Goal: Task Accomplishment & Management: Manage account settings

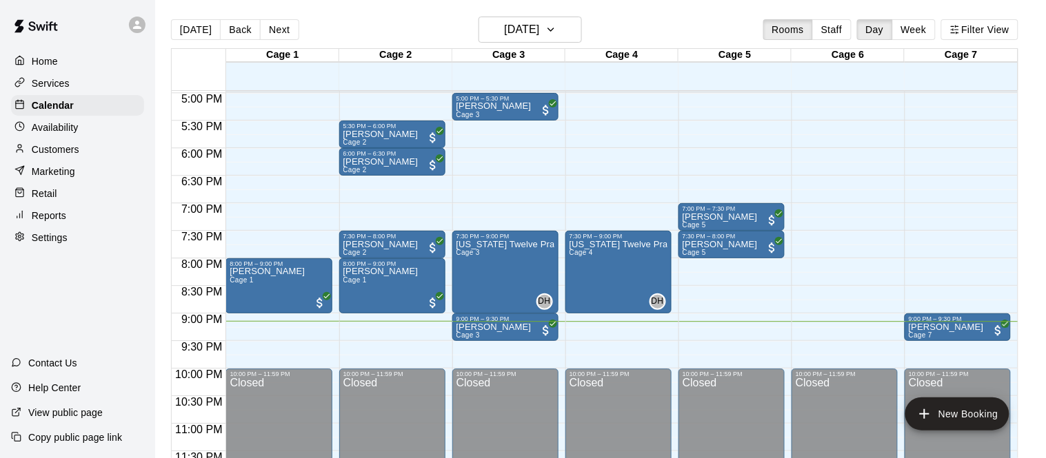
scroll to position [938, 0]
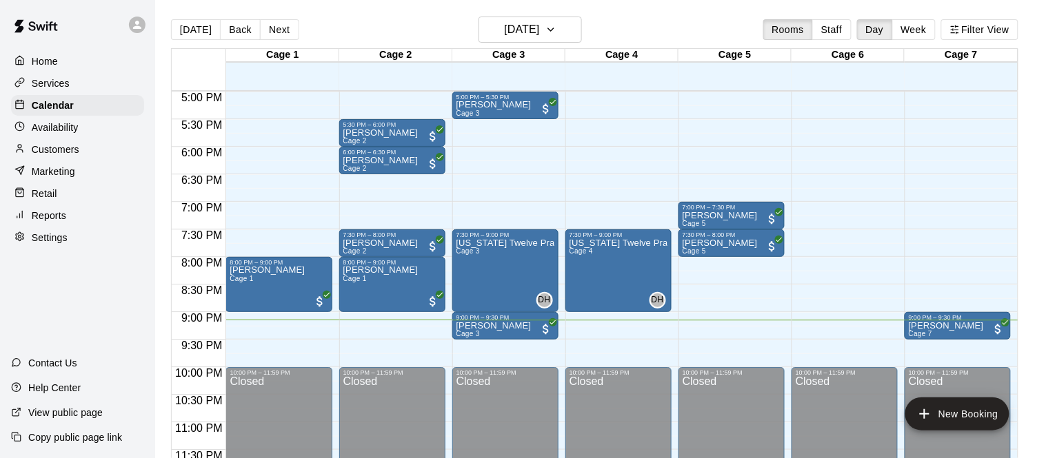
click at [55, 78] on p "Services" at bounding box center [51, 84] width 38 height 14
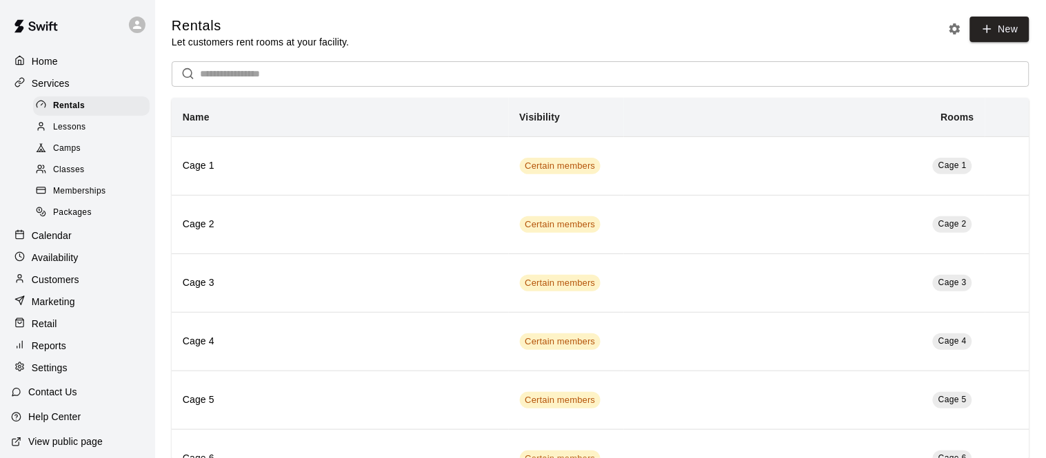
scroll to position [29, 0]
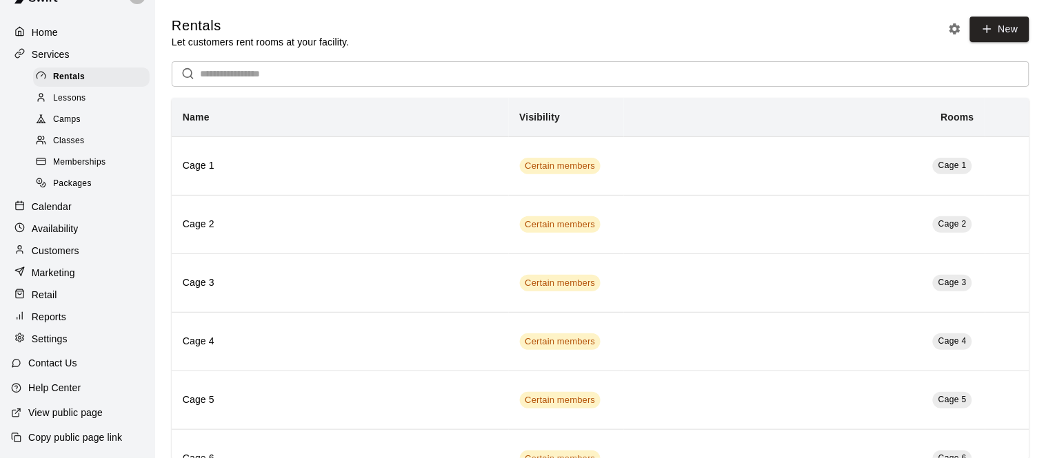
click at [53, 287] on div "Retail" at bounding box center [77, 295] width 133 height 21
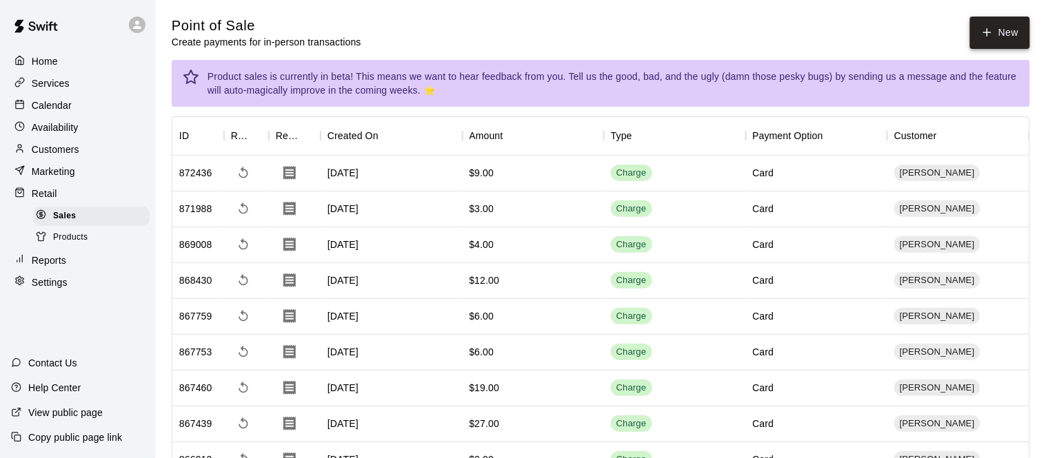
click at [995, 32] on button "New" at bounding box center [999, 33] width 59 height 32
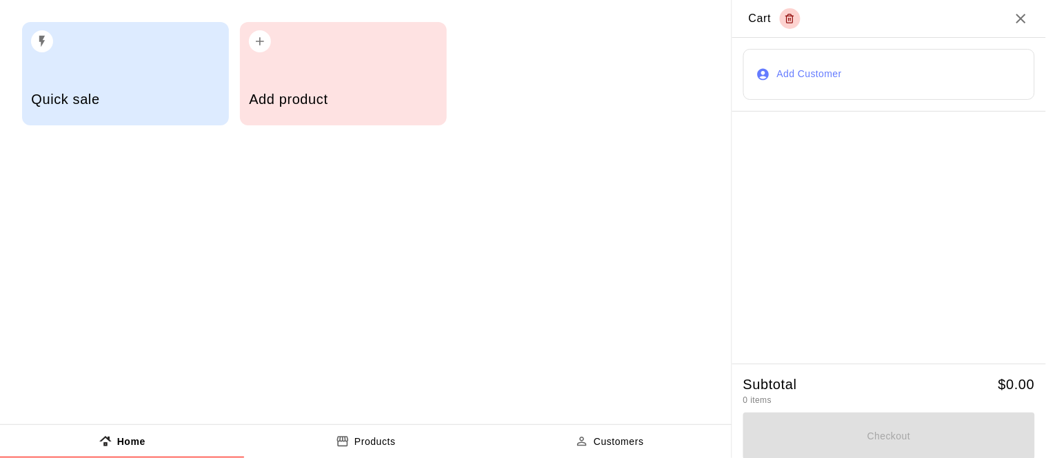
click at [385, 93] on h5 "Add product" at bounding box center [343, 99] width 188 height 19
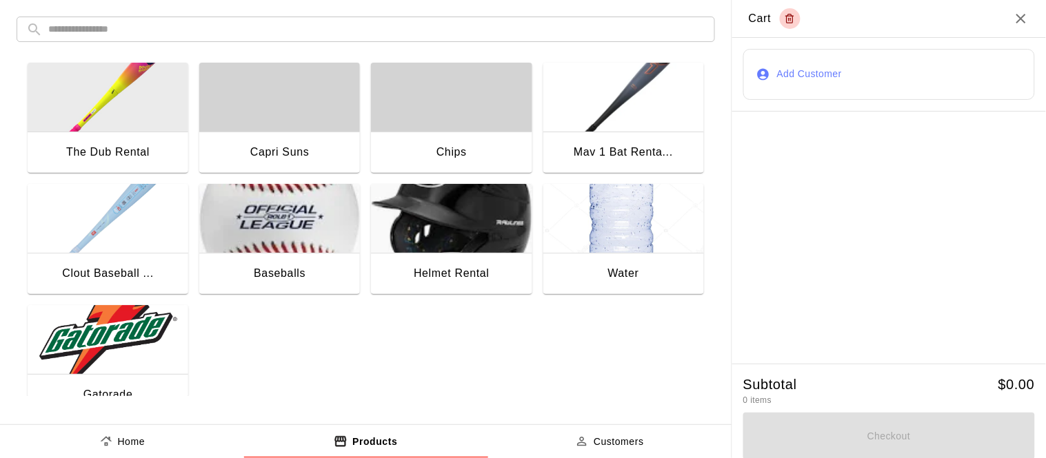
click at [174, 318] on img "button" at bounding box center [108, 339] width 161 height 69
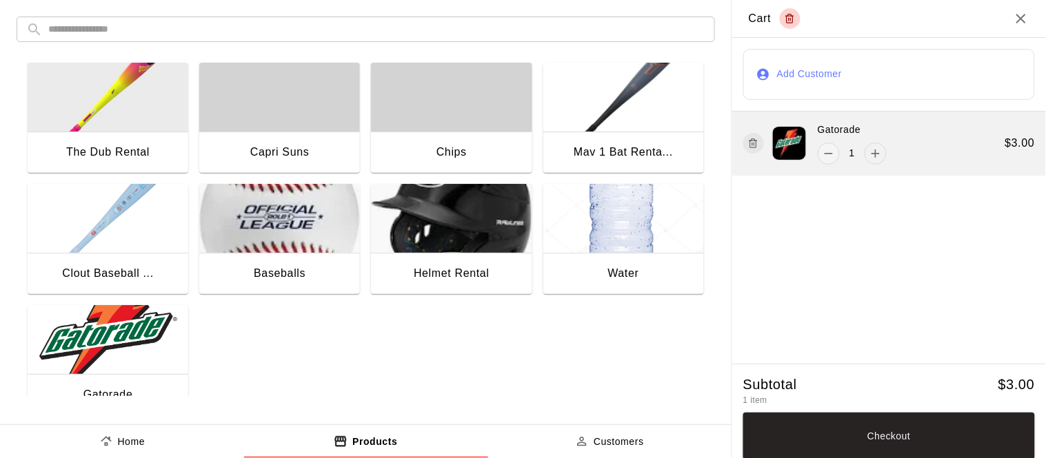
click at [884, 150] on button "add" at bounding box center [876, 154] width 22 height 22
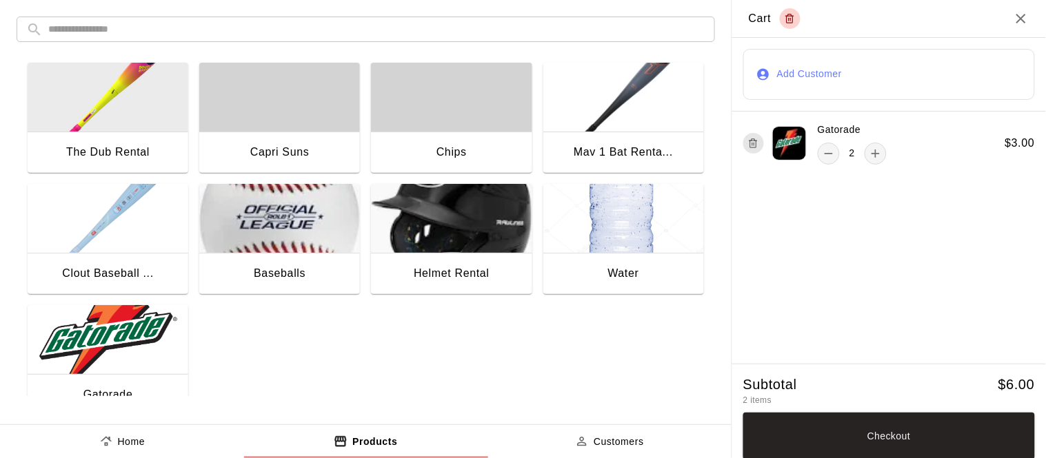
click at [825, 73] on button "Add Customer" at bounding box center [889, 74] width 292 height 51
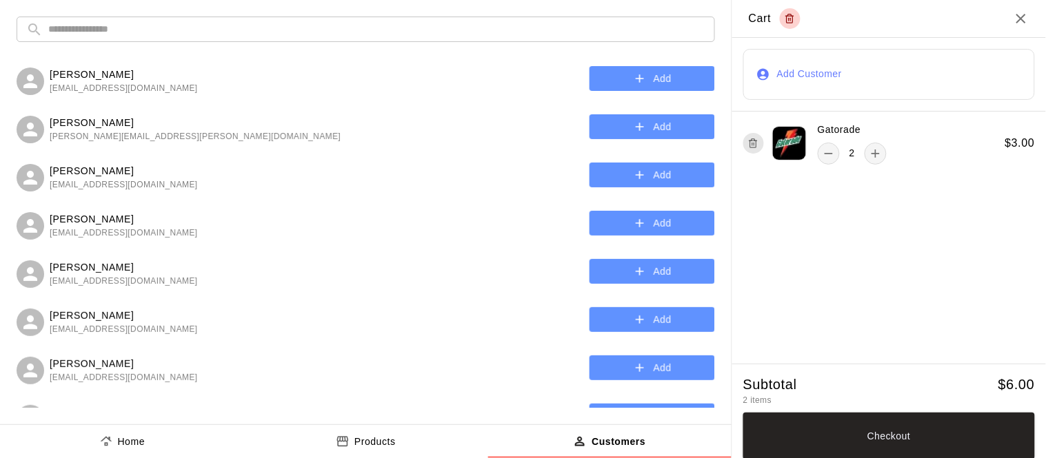
click at [419, 30] on input "text" at bounding box center [376, 30] width 657 height 26
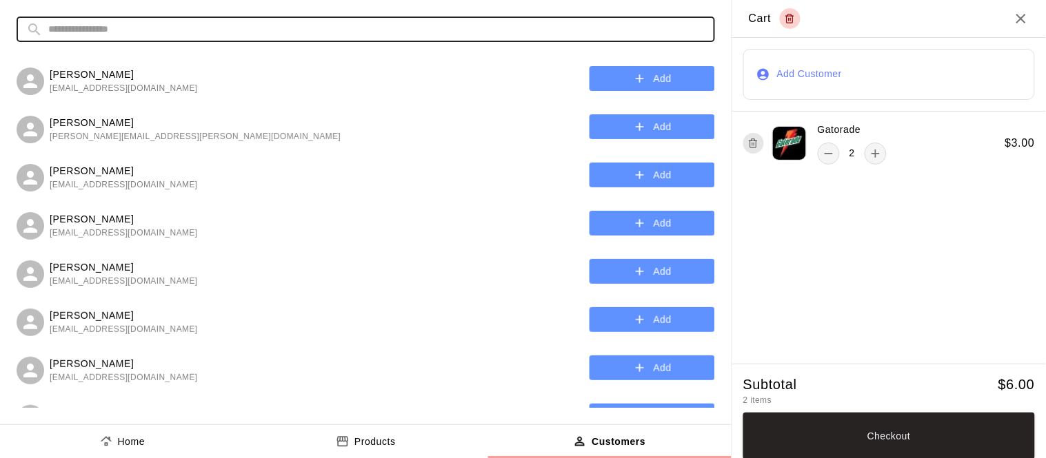
type input "****"
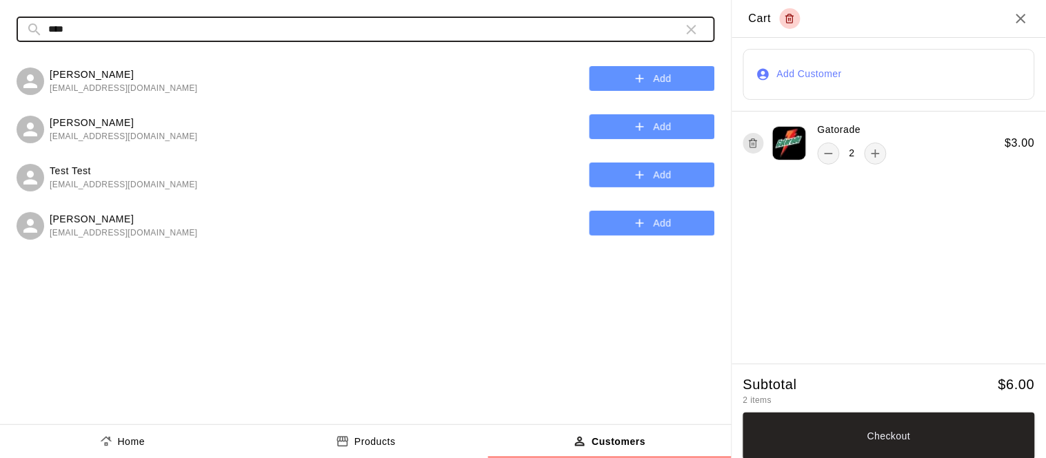
click at [638, 85] on icon "button" at bounding box center [640, 79] width 14 height 14
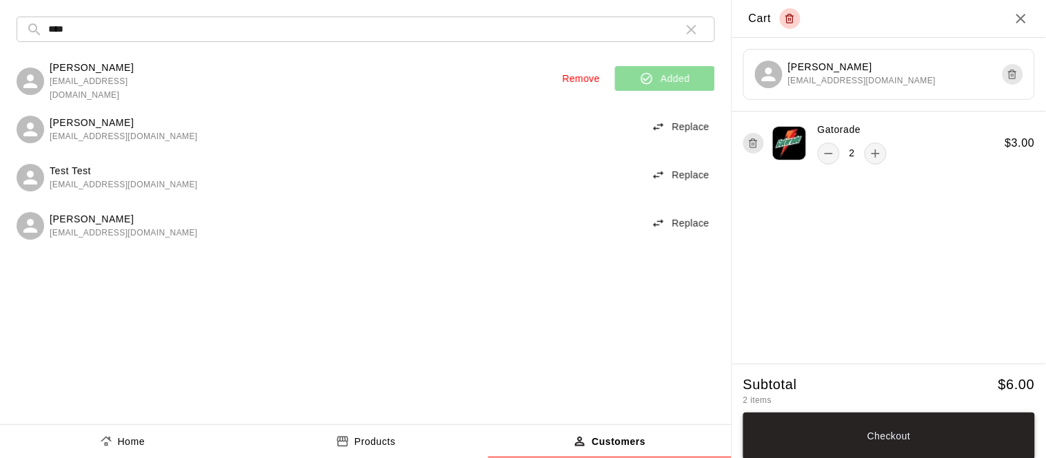
click at [913, 444] on button "Checkout" at bounding box center [889, 436] width 292 height 47
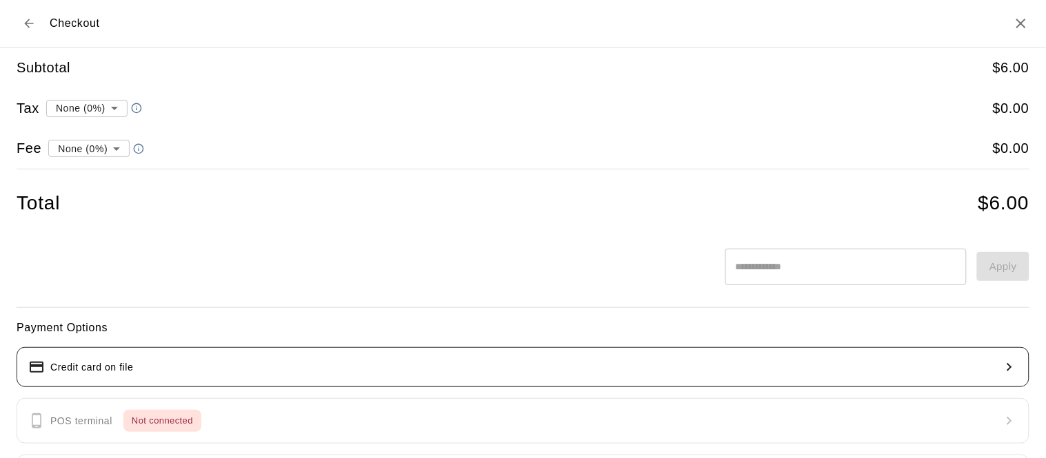
click at [494, 375] on button "Credit card on file" at bounding box center [523, 367] width 1013 height 40
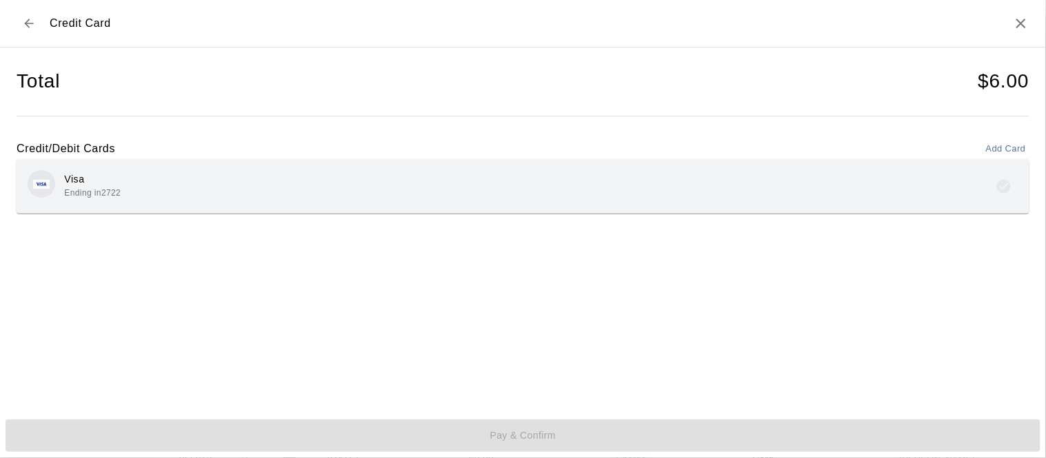
click at [374, 175] on div "Visa Ending in 2722" at bounding box center [523, 186] width 991 height 32
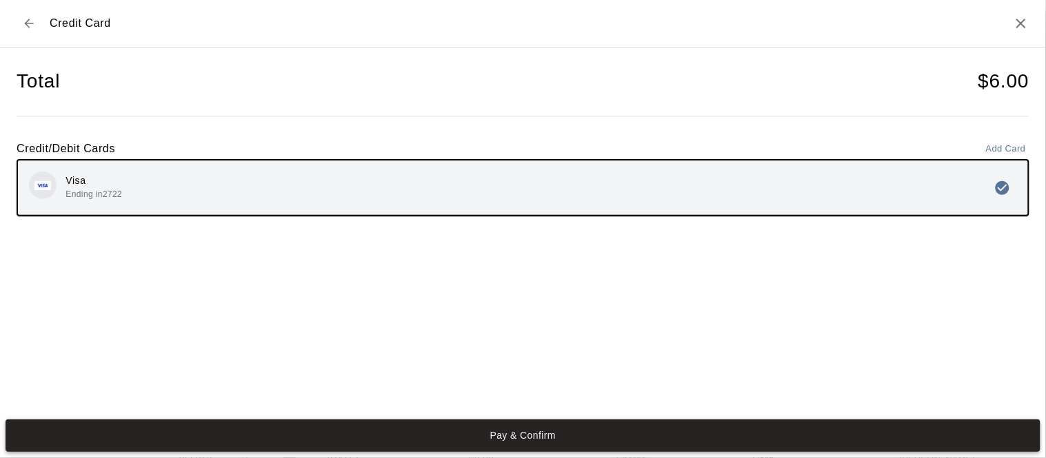
click at [520, 443] on button "Pay & Confirm" at bounding box center [523, 436] width 1035 height 32
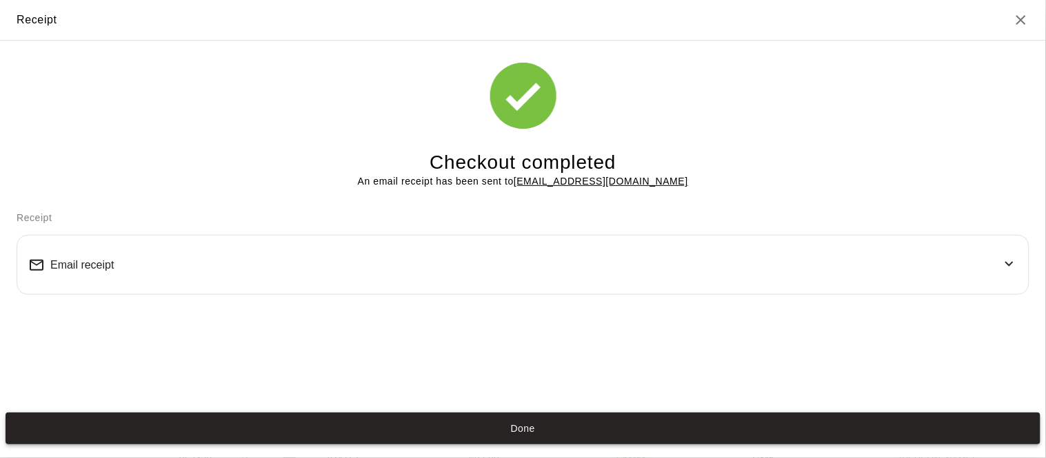
click at [532, 425] on button "Done" at bounding box center [523, 429] width 1035 height 32
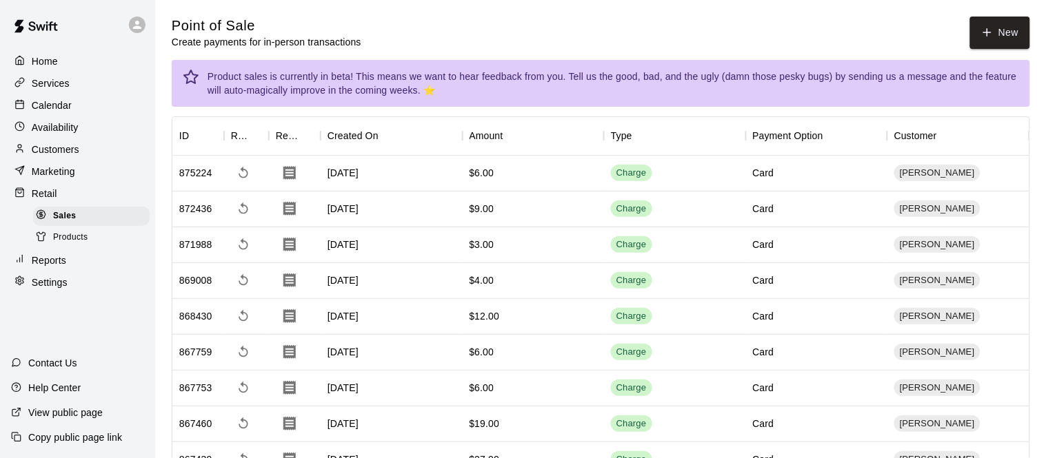
click at [60, 99] on p "Calendar" at bounding box center [52, 106] width 40 height 14
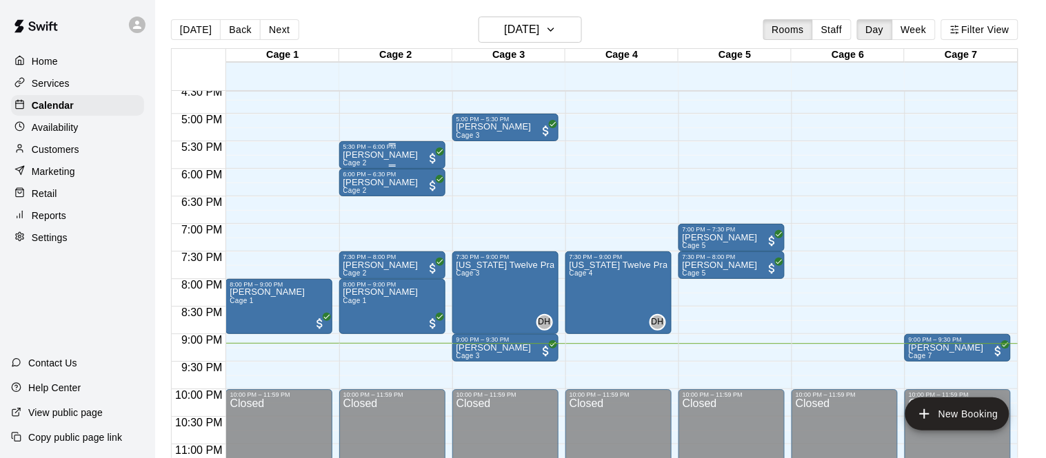
scroll to position [917, 0]
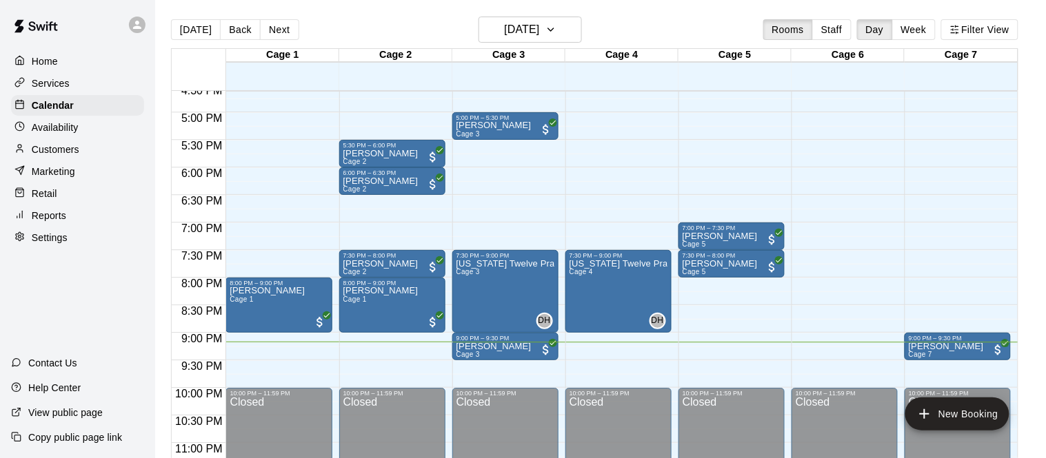
click at [88, 88] on div "Services" at bounding box center [77, 83] width 133 height 21
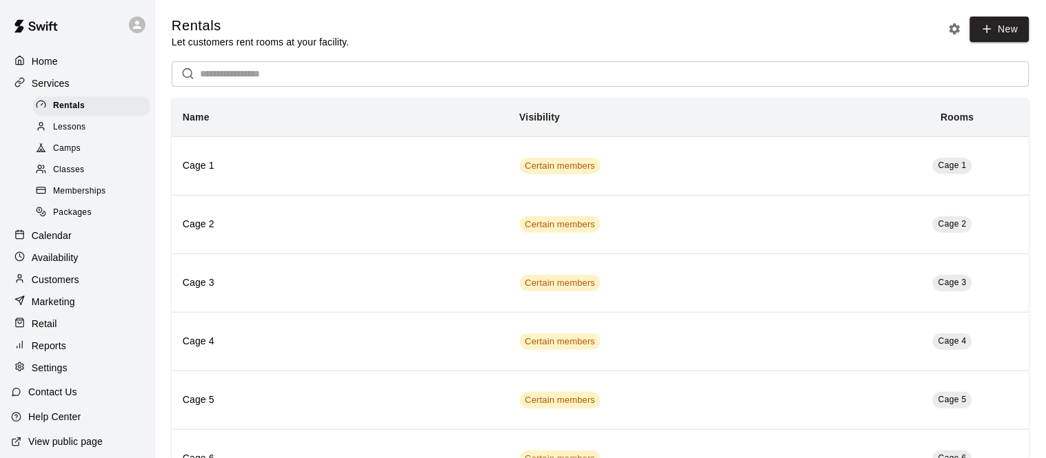
click at [83, 148] on div "Camps" at bounding box center [91, 148] width 117 height 19
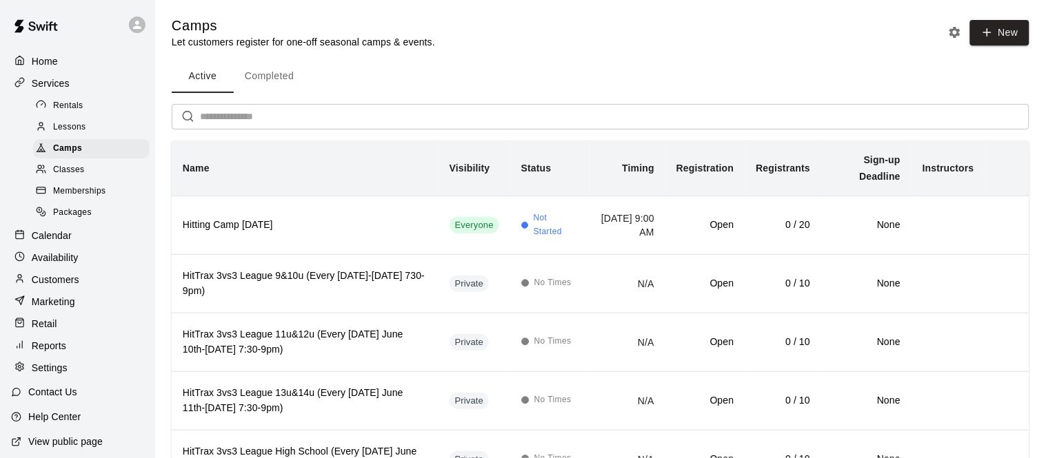
click at [86, 239] on div "Calendar" at bounding box center [77, 235] width 133 height 21
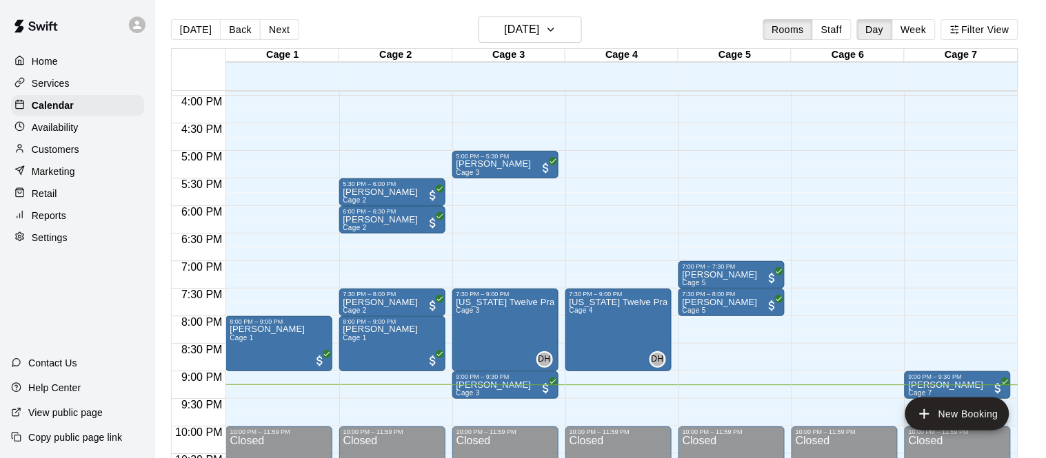
scroll to position [879, 0]
click at [504, 28] on h6 "[DATE]" at bounding box center [521, 29] width 35 height 19
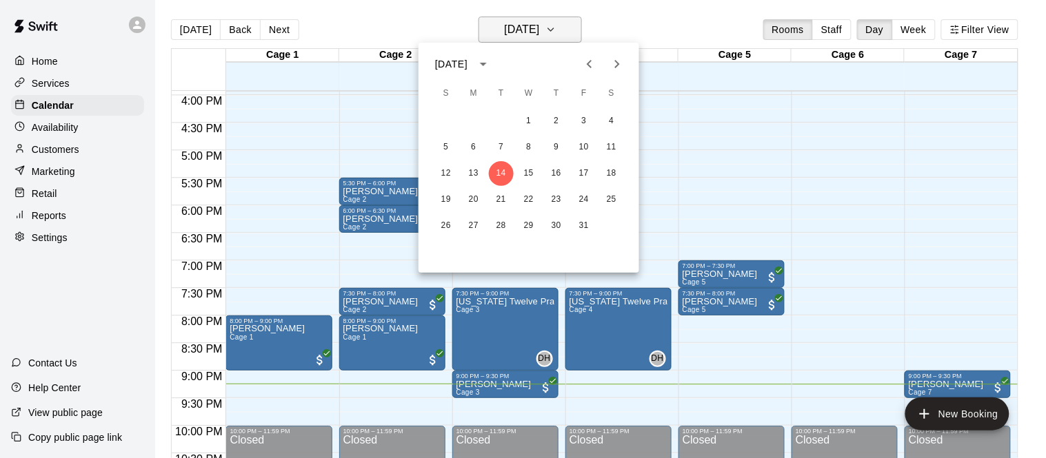
click at [490, 28] on div at bounding box center [523, 229] width 1046 height 458
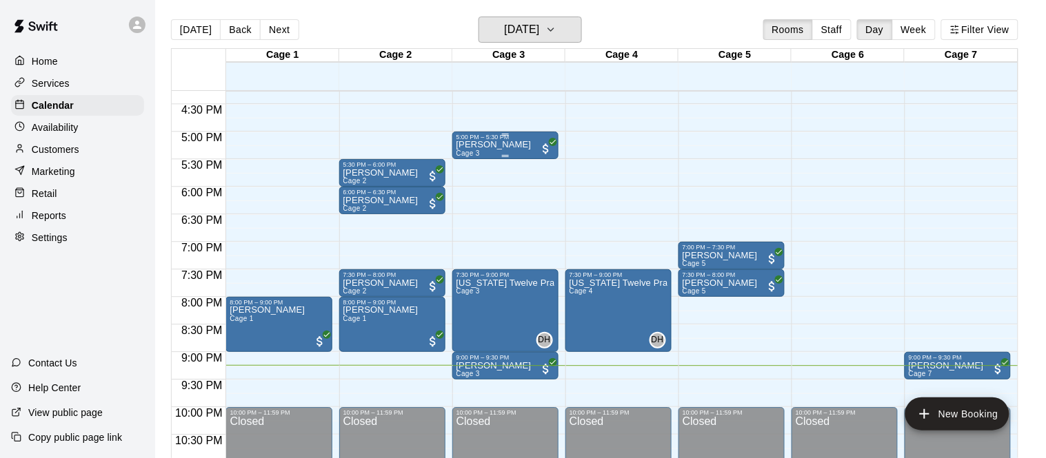
scroll to position [893, 0]
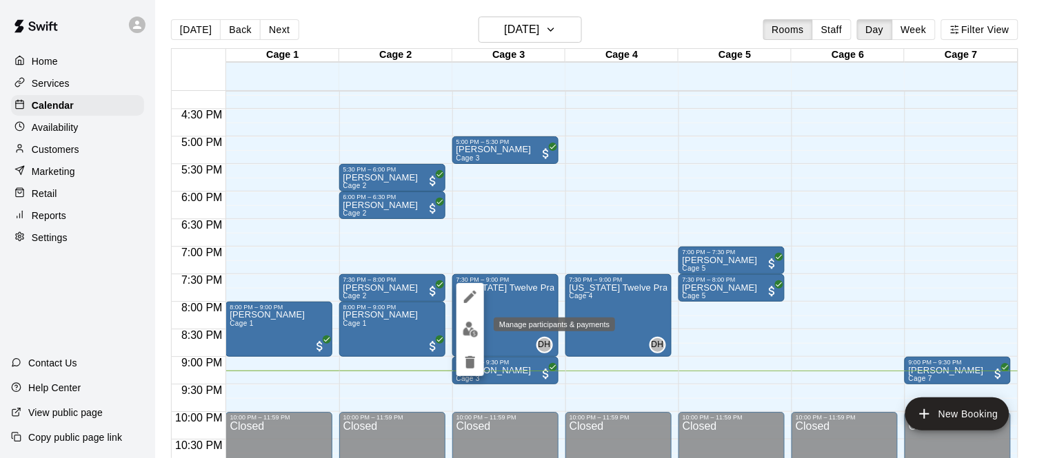
click at [476, 330] on img "edit" at bounding box center [471, 330] width 16 height 16
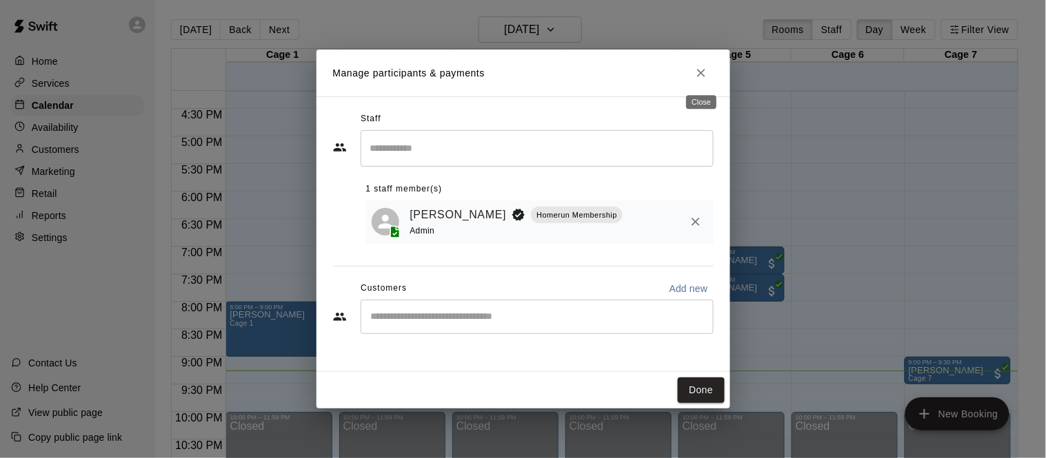
click at [700, 79] on icon "Close" at bounding box center [701, 73] width 14 height 14
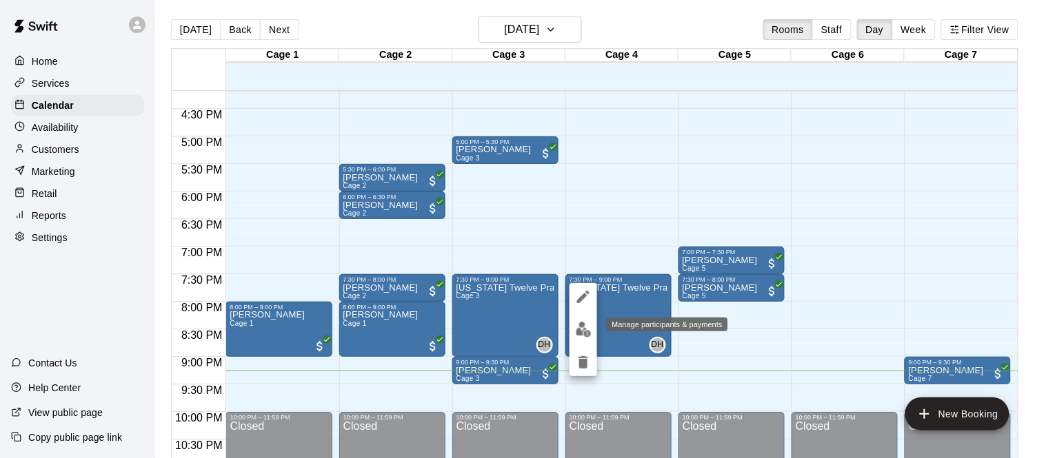
click at [583, 322] on img "edit" at bounding box center [584, 330] width 16 height 16
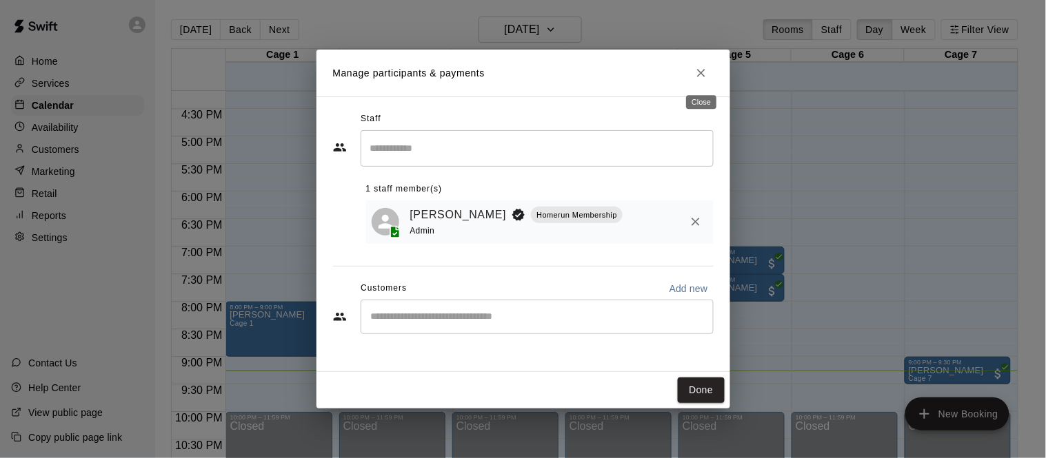
click at [702, 74] on icon "Close" at bounding box center [701, 73] width 8 height 8
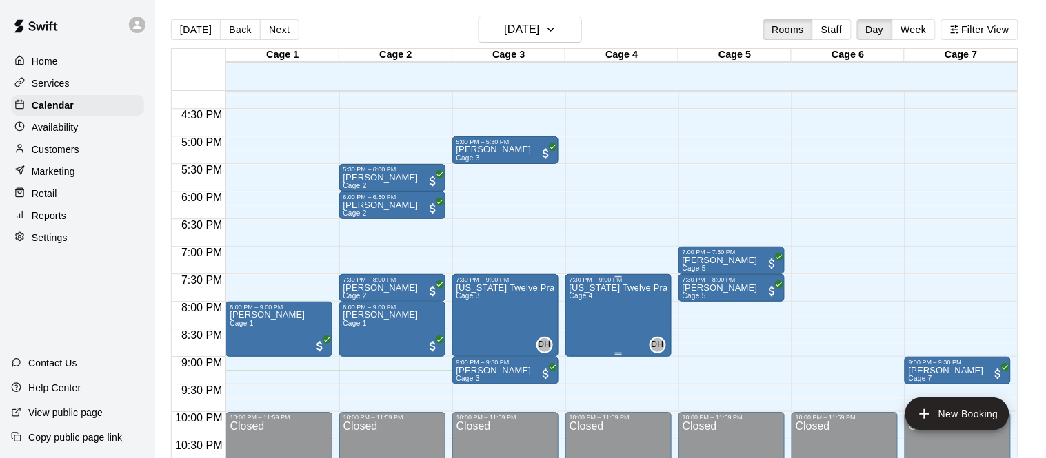
click at [596, 288] on p "[US_STATE] Twelve Practice" at bounding box center [618, 288] width 98 height 0
click at [589, 300] on icon "edit" at bounding box center [583, 302] width 17 height 17
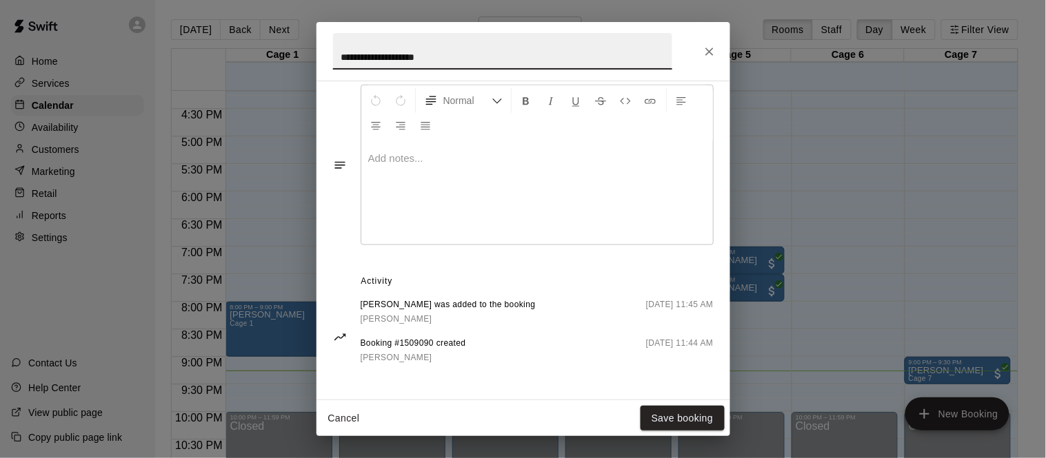
scroll to position [0, 0]
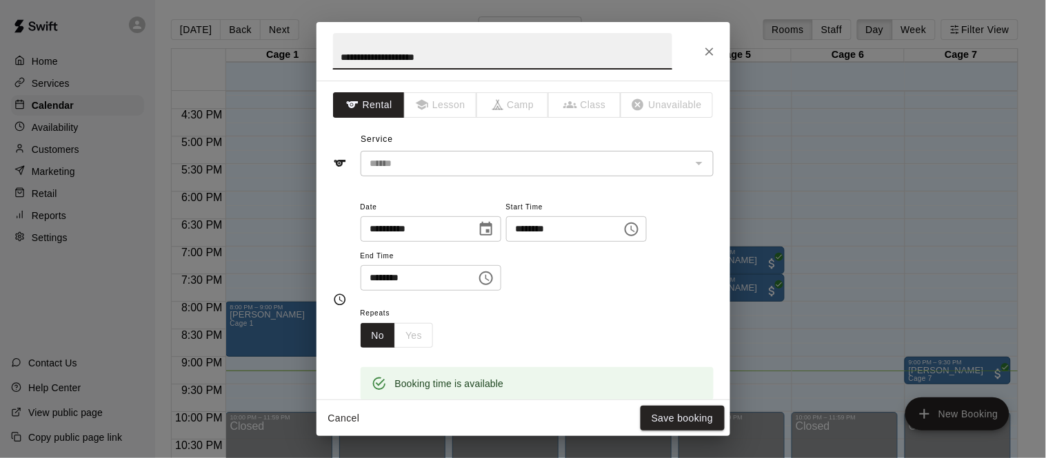
click at [707, 43] on button "Close" at bounding box center [709, 51] width 25 height 25
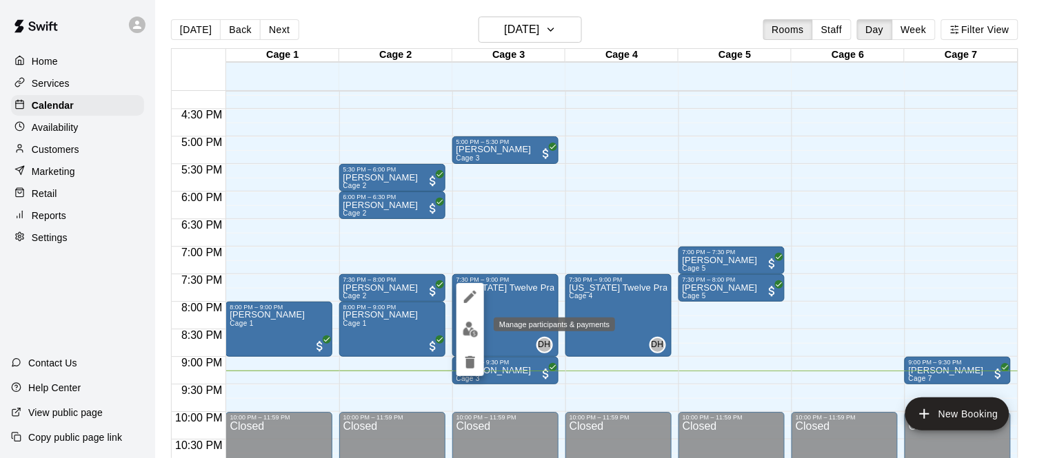
click at [474, 331] on img "edit" at bounding box center [471, 330] width 16 height 16
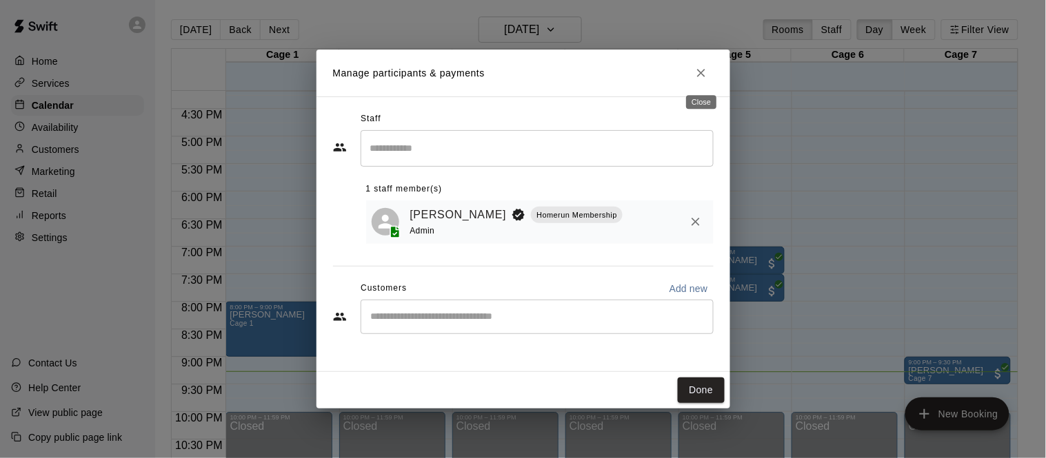
click at [701, 85] on div "Close" at bounding box center [701, 97] width 33 height 25
click at [702, 75] on icon "Close" at bounding box center [701, 73] width 8 height 8
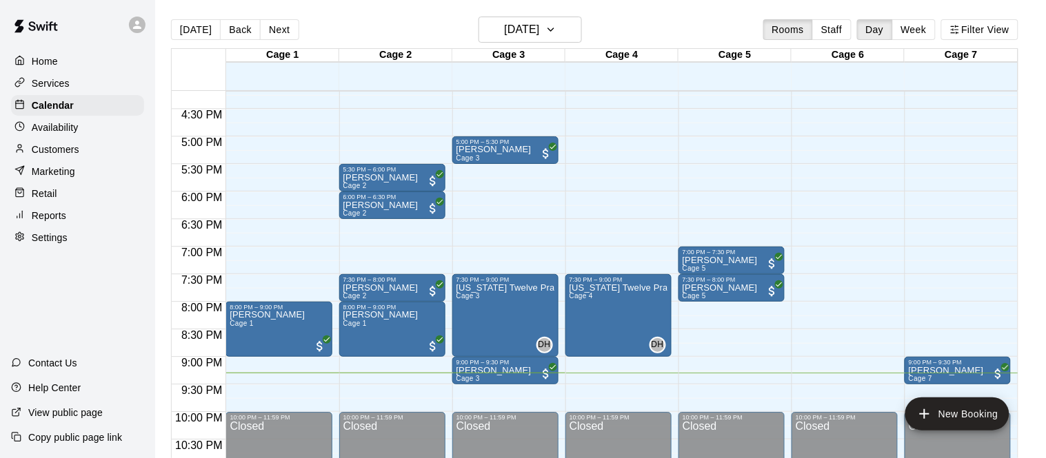
click at [39, 152] on p "Customers" at bounding box center [56, 150] width 48 height 14
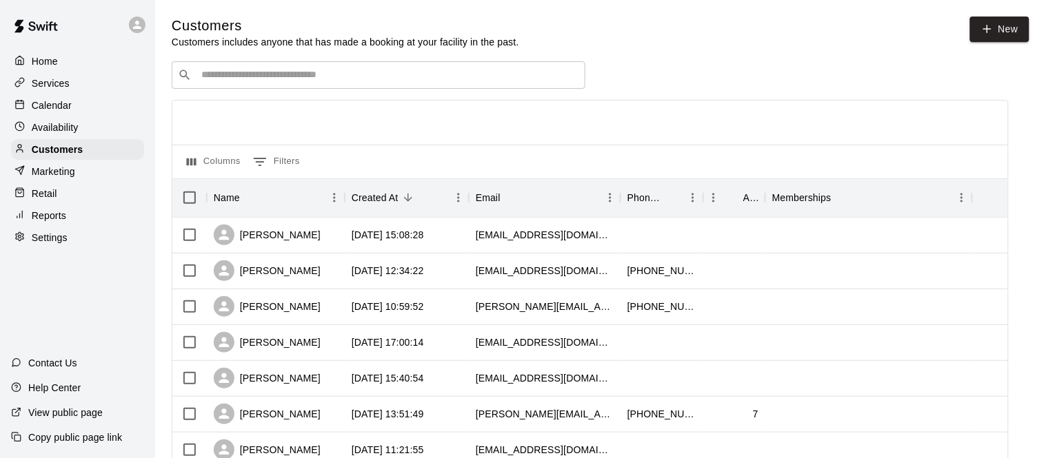
click at [302, 72] on input "Search customers by name or email" at bounding box center [388, 75] width 382 height 14
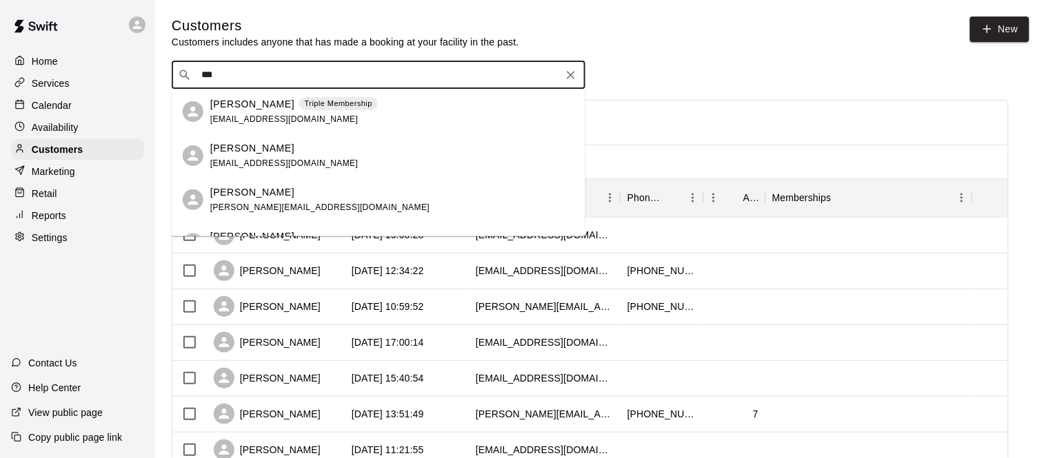
type input "****"
click at [299, 99] on span "Triple Membership" at bounding box center [338, 104] width 79 height 12
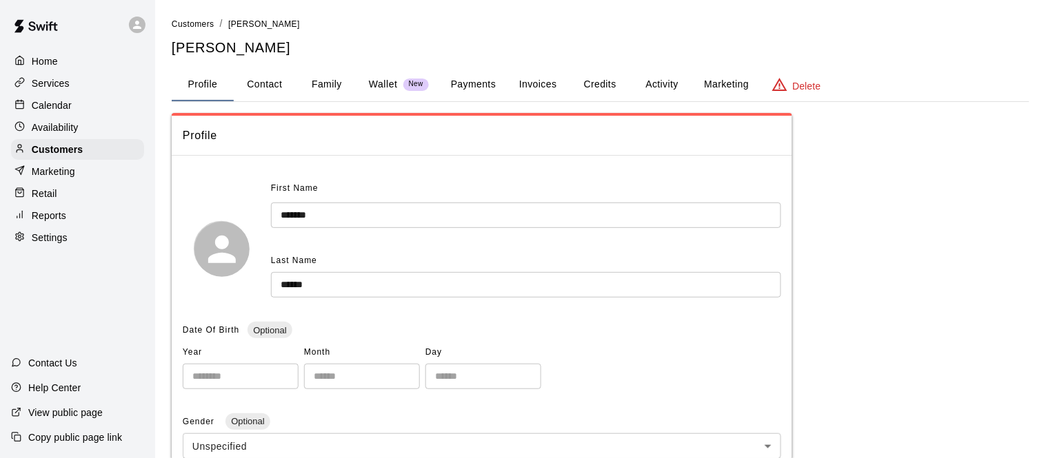
click at [41, 84] on p "Services" at bounding box center [51, 84] width 38 height 14
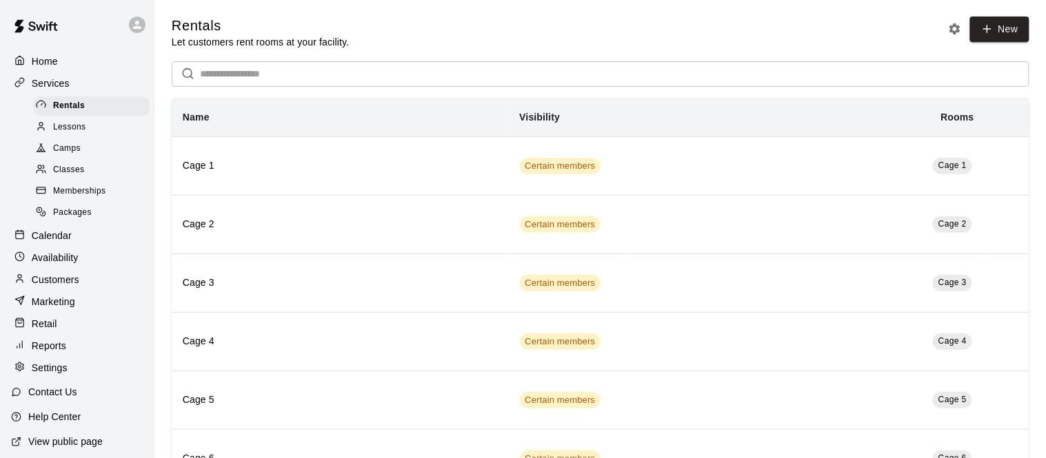
click at [66, 154] on span "Camps" at bounding box center [67, 149] width 28 height 14
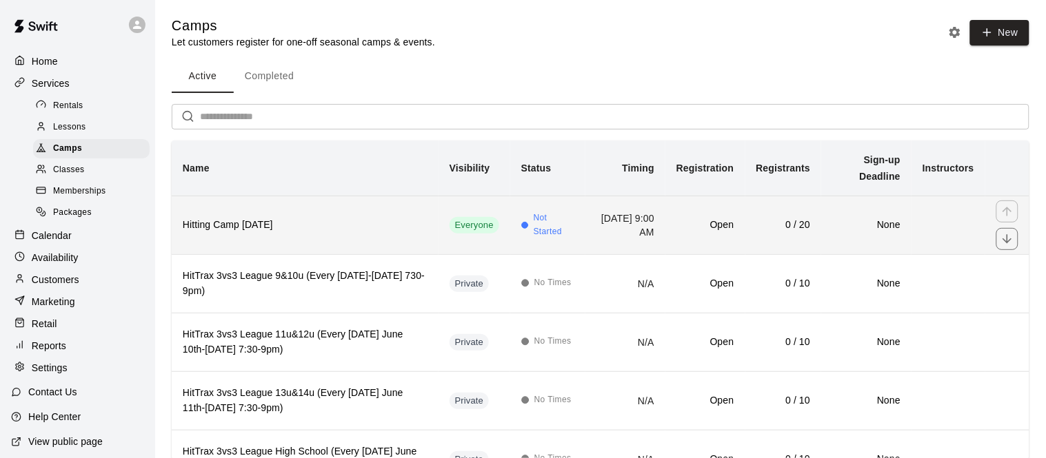
click at [251, 214] on th "Hitting Camp [DATE]" at bounding box center [305, 225] width 267 height 59
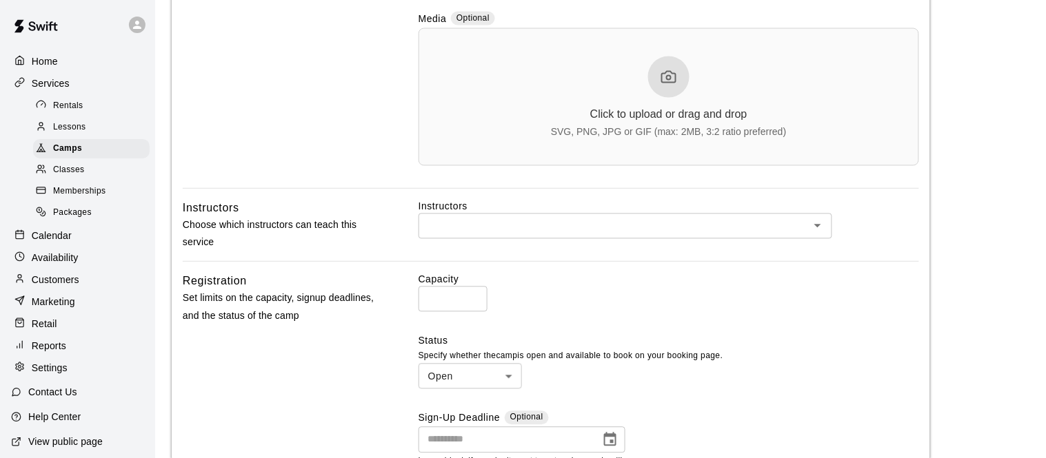
scroll to position [779, 0]
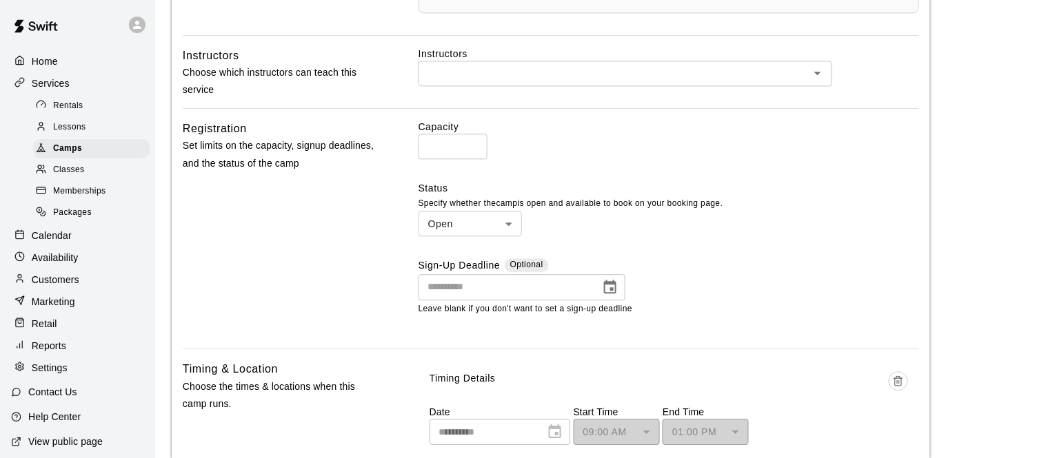
click at [473, 153] on input "**" at bounding box center [452, 147] width 69 height 26
type input "**"
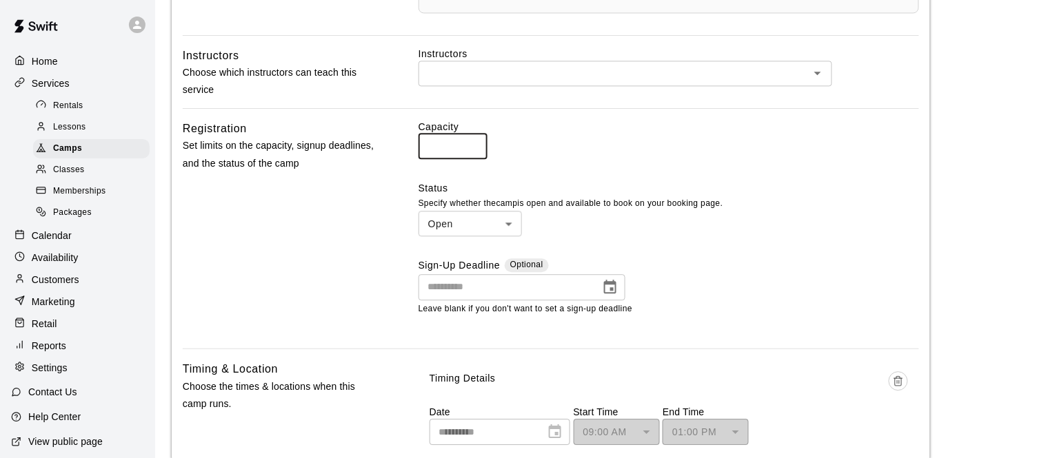
click at [473, 153] on input "**" at bounding box center [452, 147] width 69 height 26
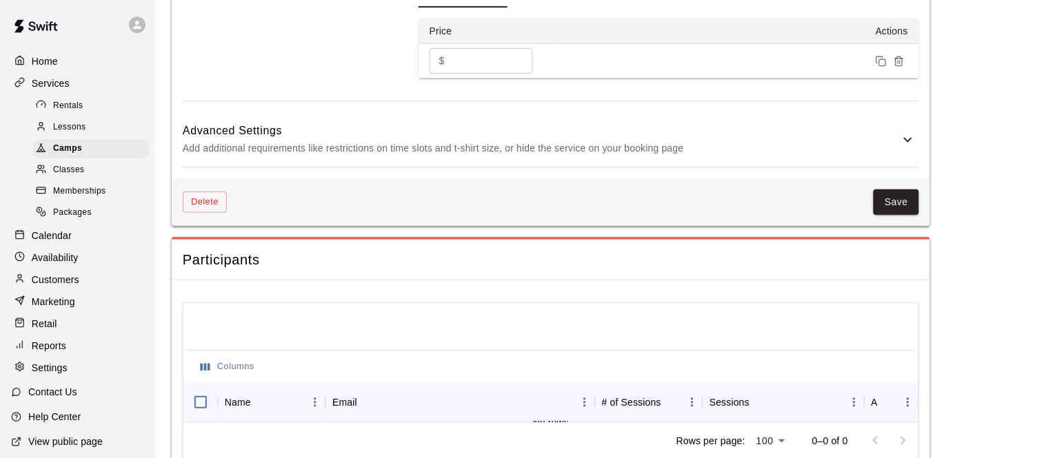
scroll to position [1438, 0]
click at [527, 141] on h6 "Advanced Settings" at bounding box center [541, 132] width 717 height 18
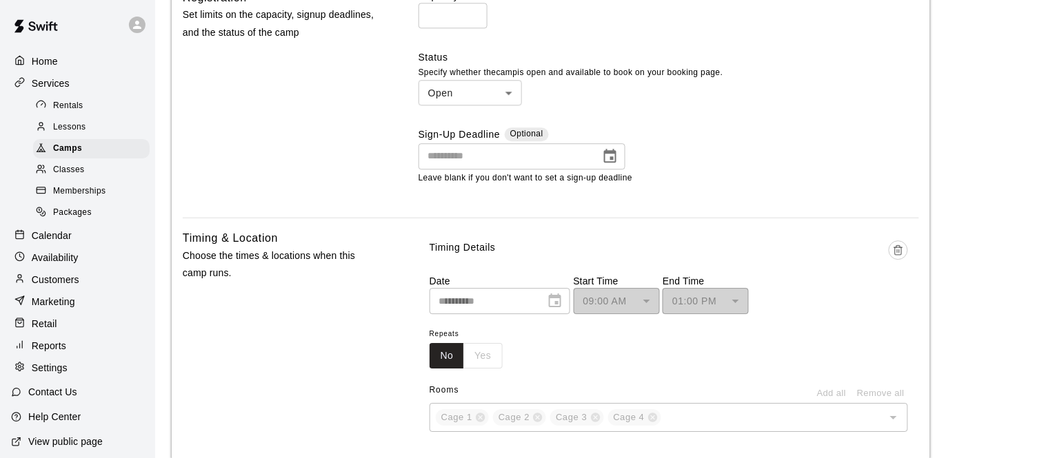
scroll to position [909, 0]
click at [505, 102] on body "**********" at bounding box center [523, 309] width 1046 height 2436
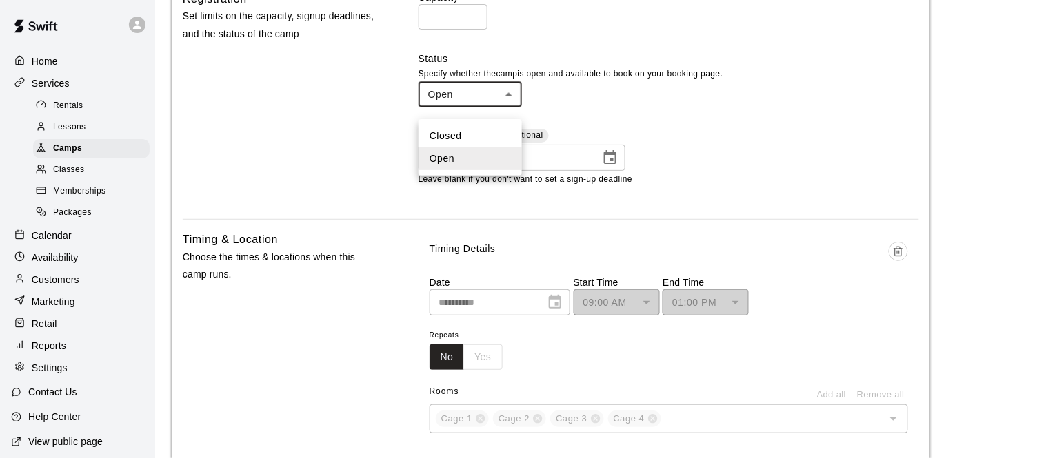
click at [472, 156] on li "Open" at bounding box center [469, 159] width 103 height 23
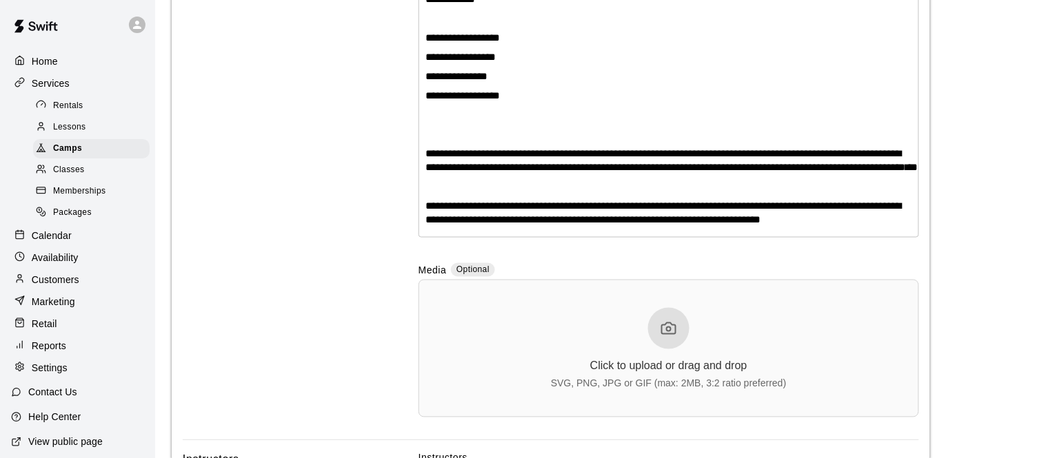
scroll to position [0, 0]
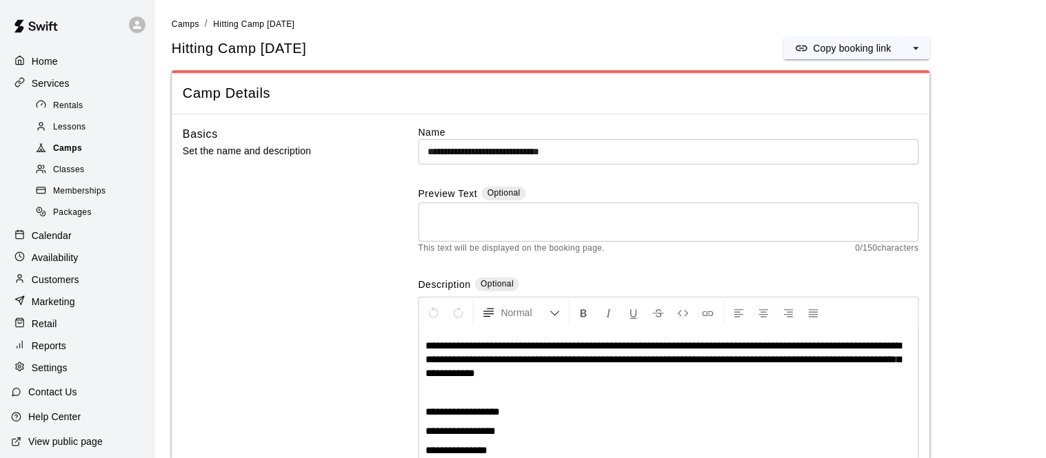
click at [74, 148] on span "Camps" at bounding box center [67, 149] width 29 height 14
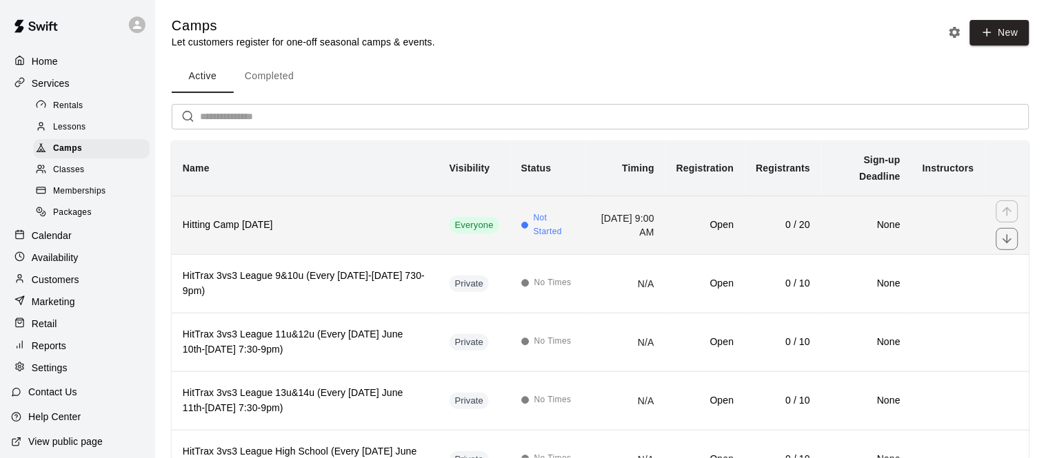
click at [312, 232] on h6 "Hitting Camp [DATE]" at bounding box center [305, 225] width 245 height 15
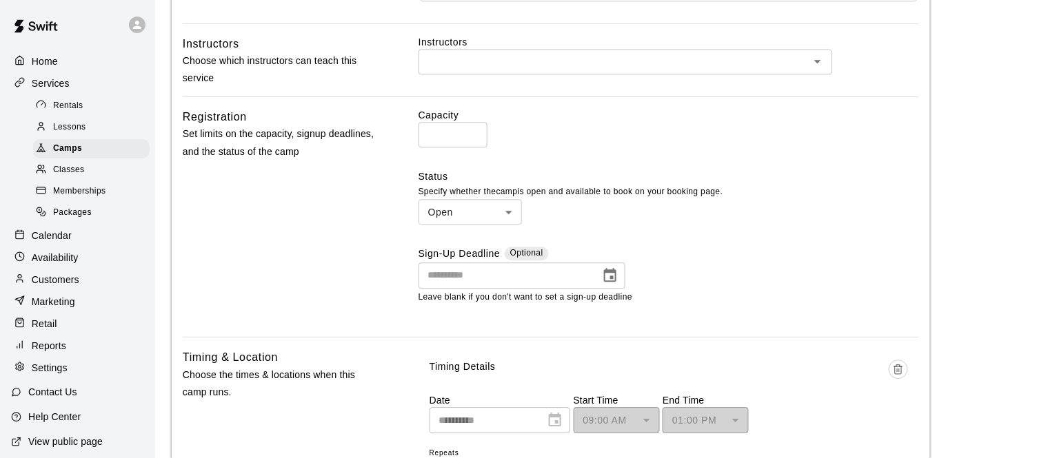
scroll to position [800, 0]
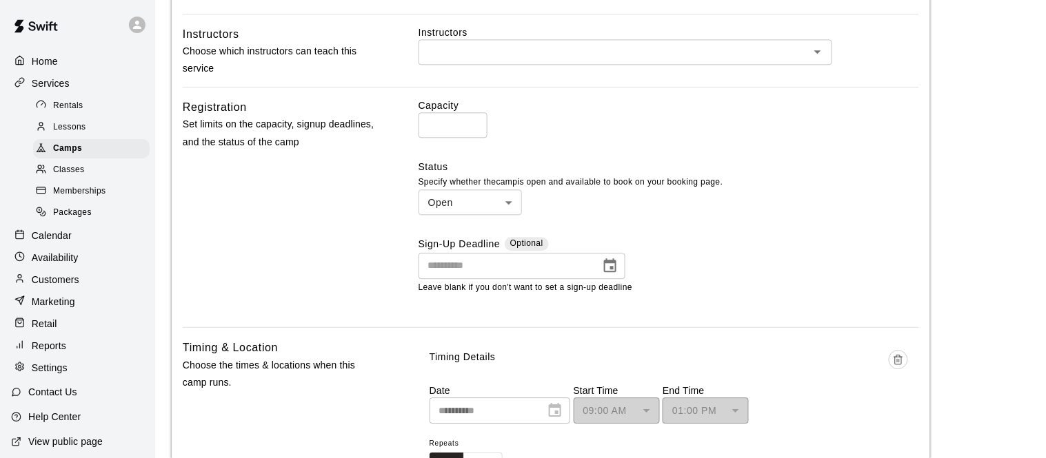
click at [502, 214] on body "**********" at bounding box center [523, 171] width 1046 height 1943
click at [368, 196] on div at bounding box center [523, 229] width 1046 height 458
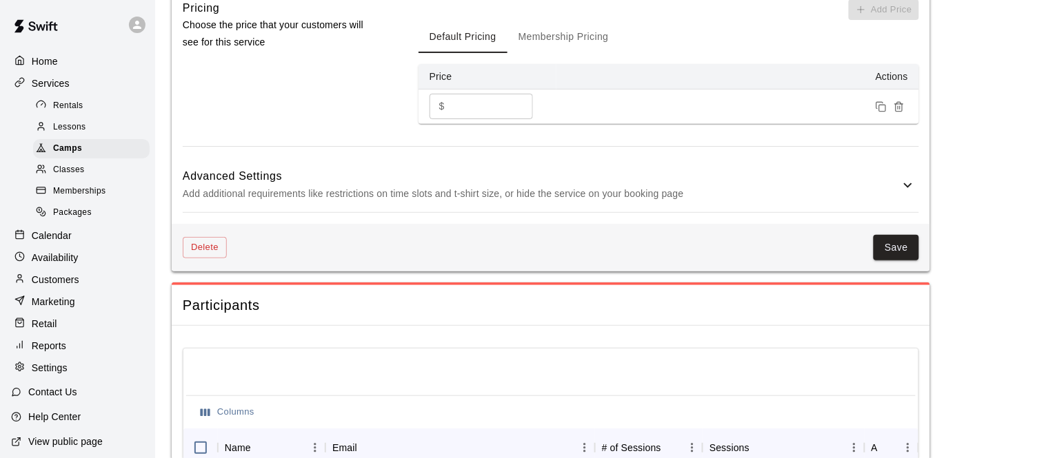
scroll to position [1394, 0]
click at [368, 185] on h6 "Advanced Settings" at bounding box center [541, 176] width 717 height 18
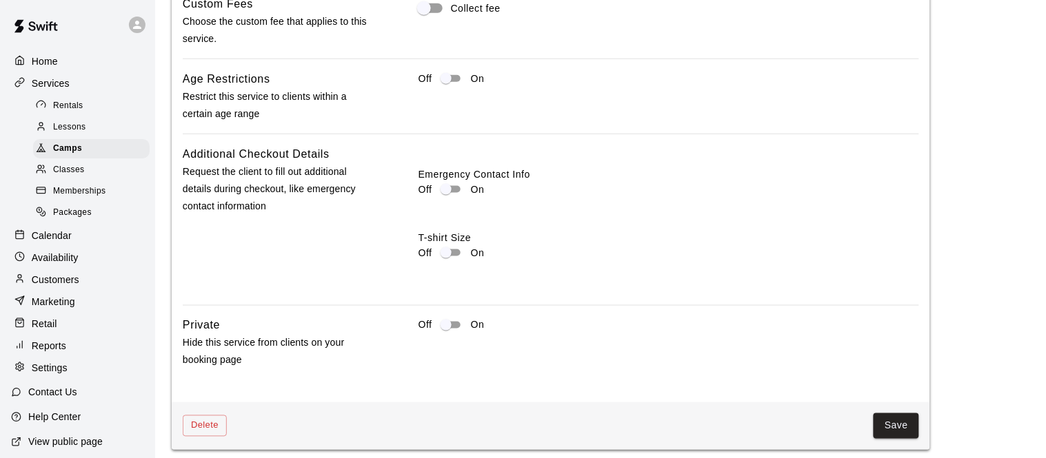
scroll to position [1710, 0]
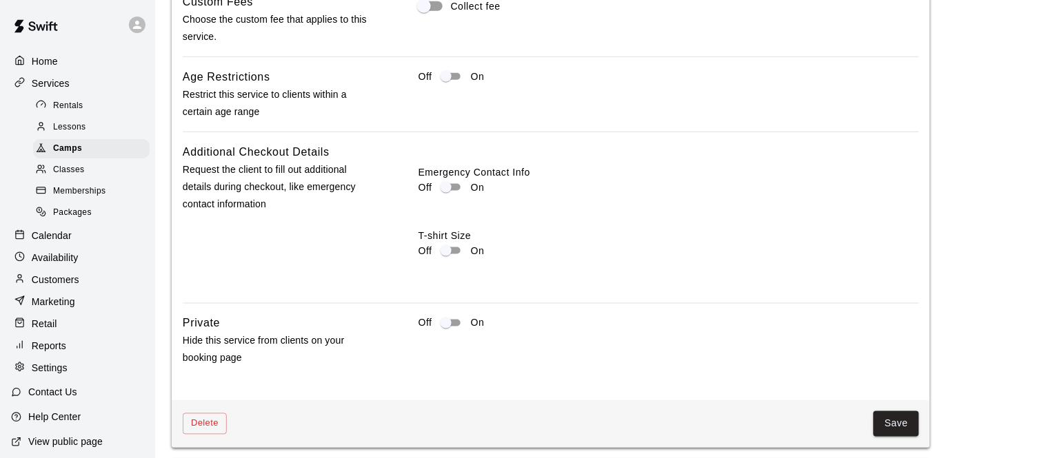
click at [89, 236] on div "Calendar" at bounding box center [77, 235] width 133 height 21
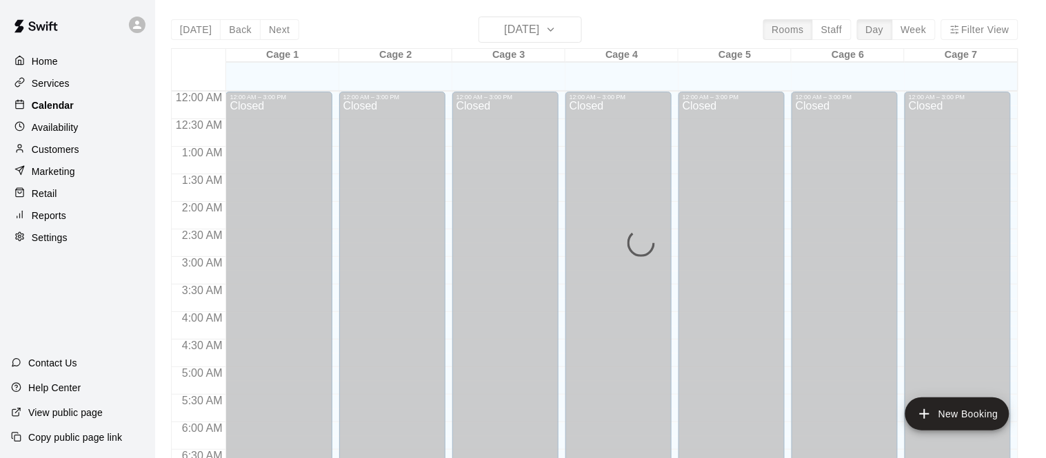
scroll to position [899, 0]
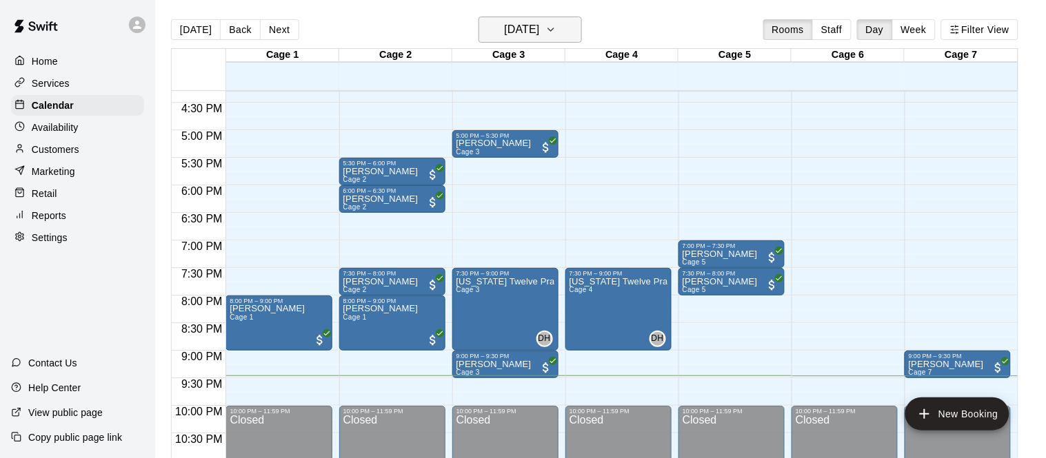
click at [539, 37] on h6 "[DATE]" at bounding box center [521, 29] width 35 height 19
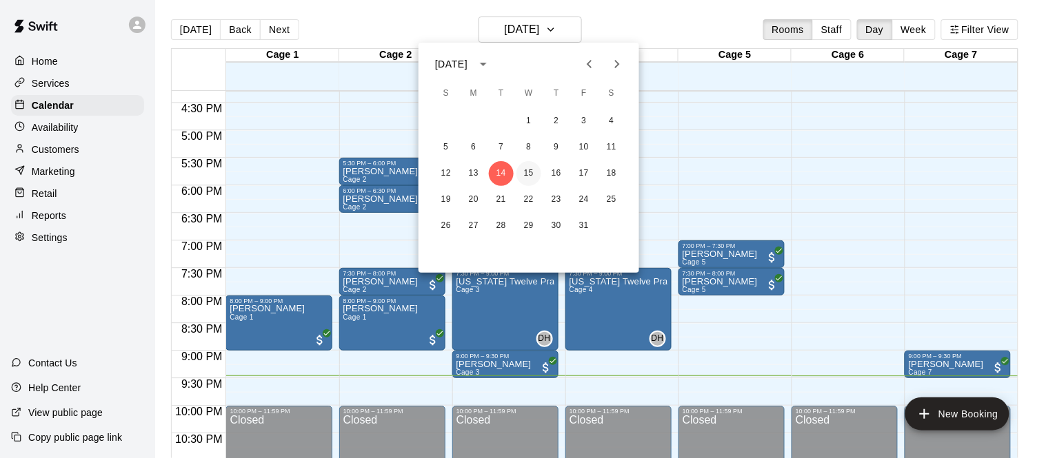
click at [527, 174] on button "15" at bounding box center [528, 173] width 25 height 25
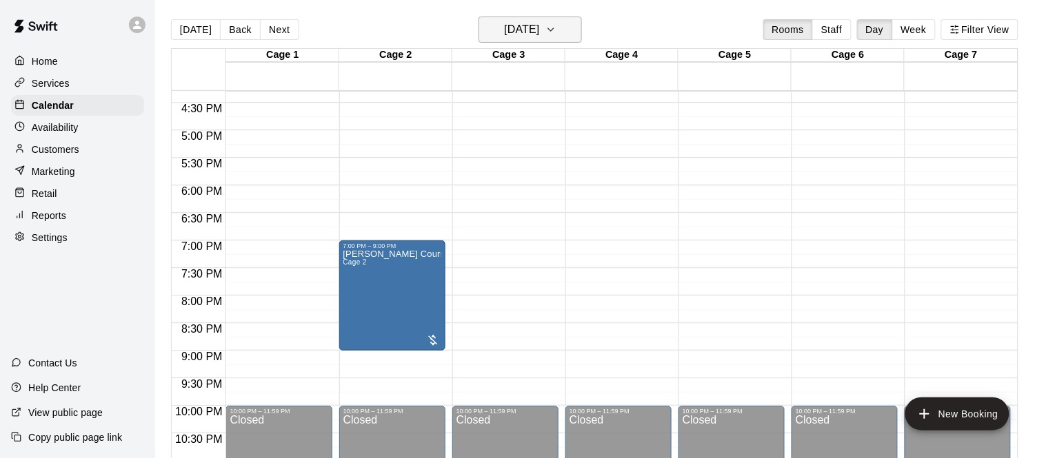
click at [528, 21] on h6 "[DATE]" at bounding box center [521, 29] width 35 height 19
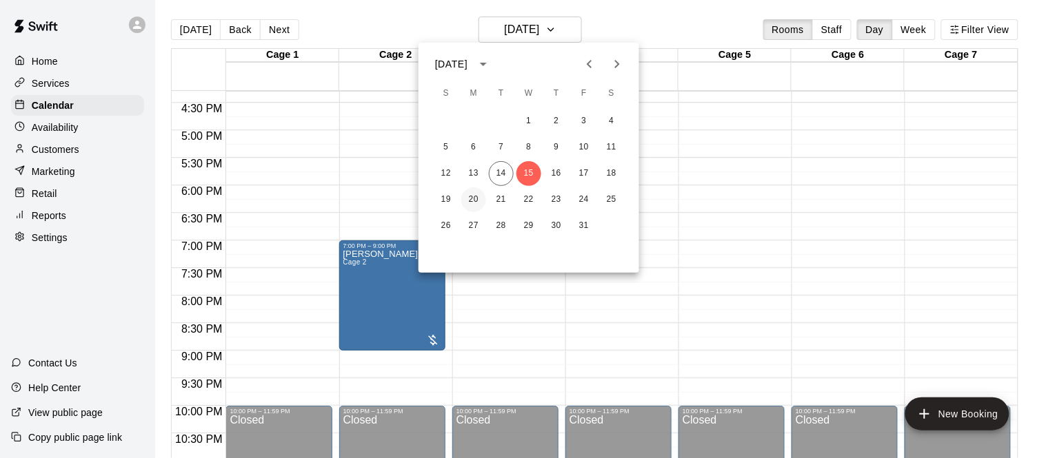
click at [472, 192] on button "20" at bounding box center [473, 200] width 25 height 25
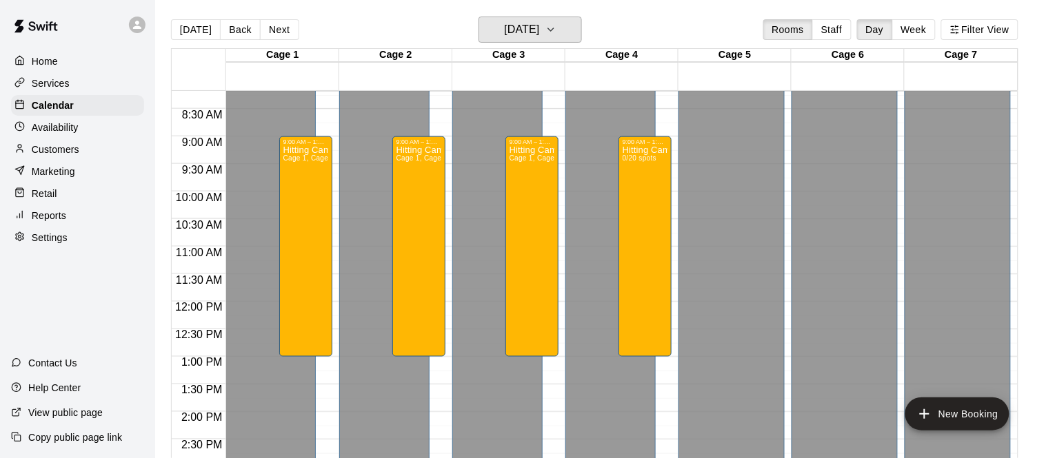
scroll to position [451, 0]
click at [97, 82] on div "Services" at bounding box center [77, 83] width 133 height 21
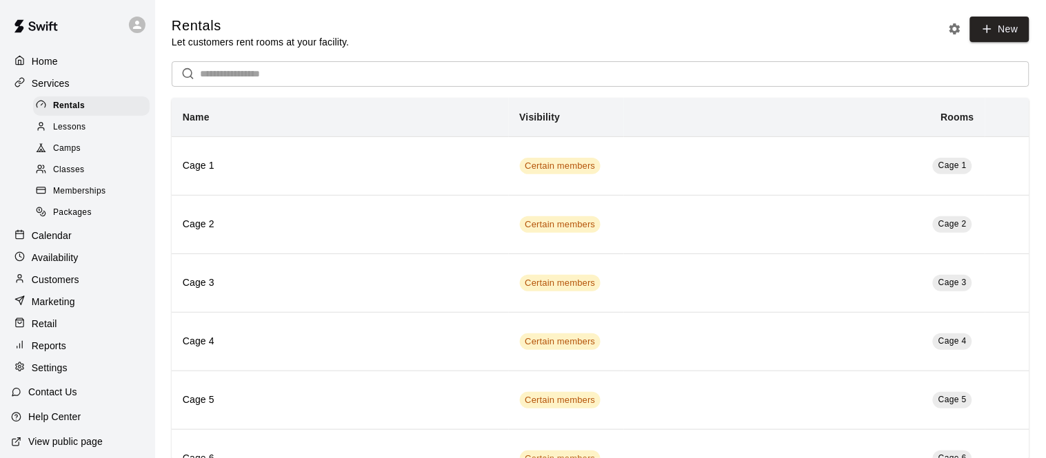
click at [101, 154] on div "Camps" at bounding box center [91, 148] width 117 height 19
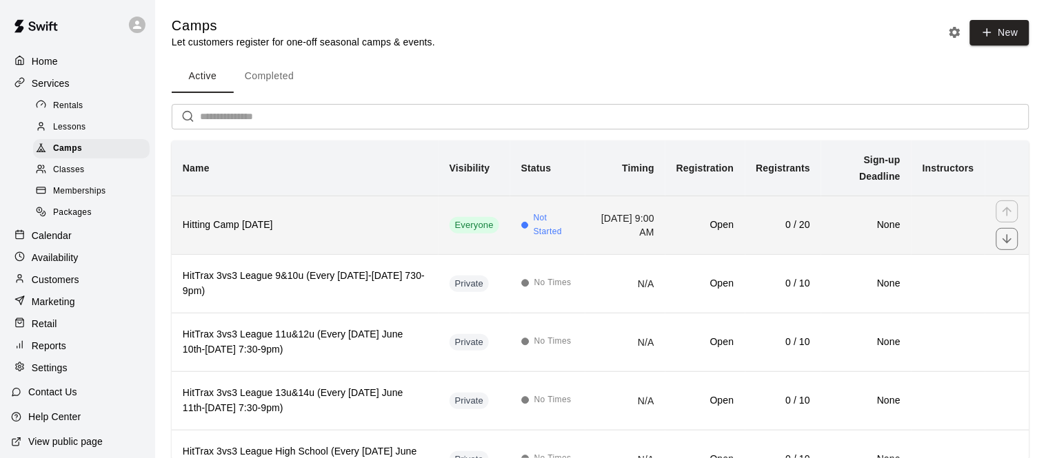
click at [387, 232] on h6 "Hitting Camp [DATE]" at bounding box center [305, 225] width 245 height 15
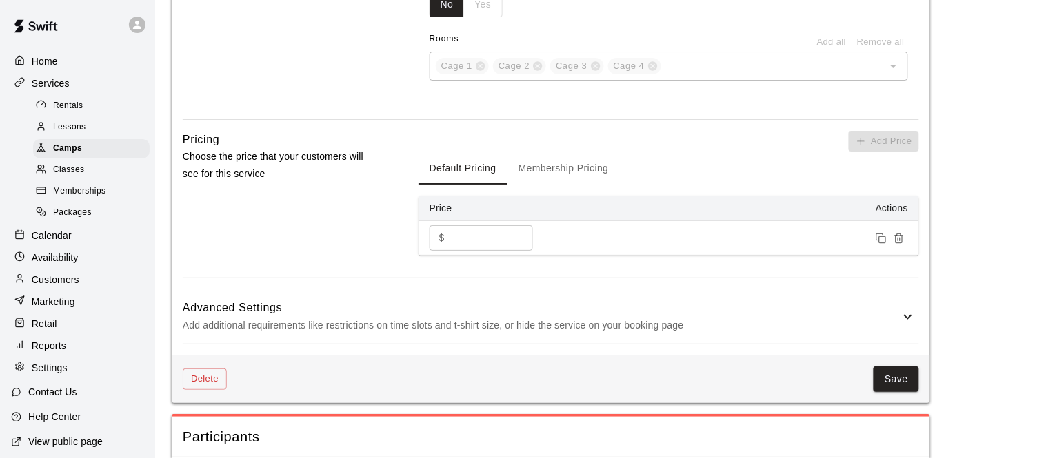
scroll to position [1266, 0]
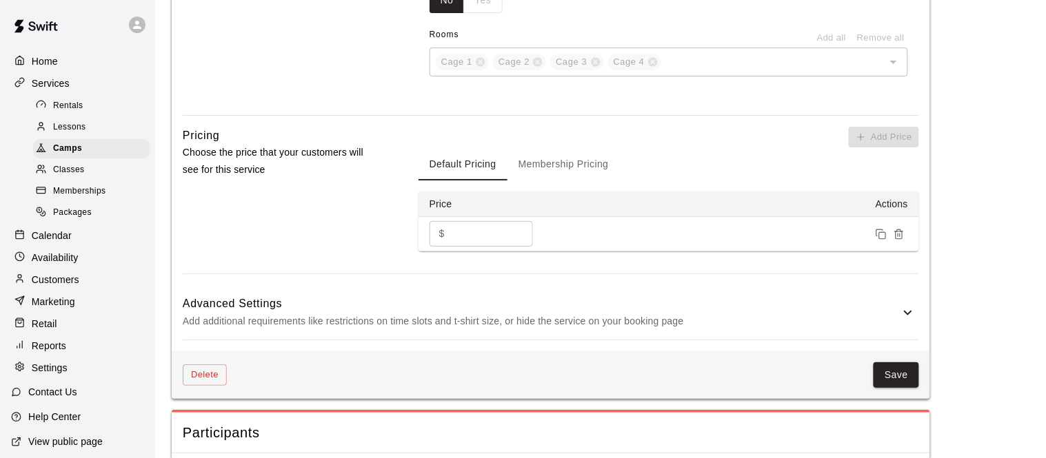
click at [527, 180] on button "Membership Pricing" at bounding box center [563, 164] width 112 height 33
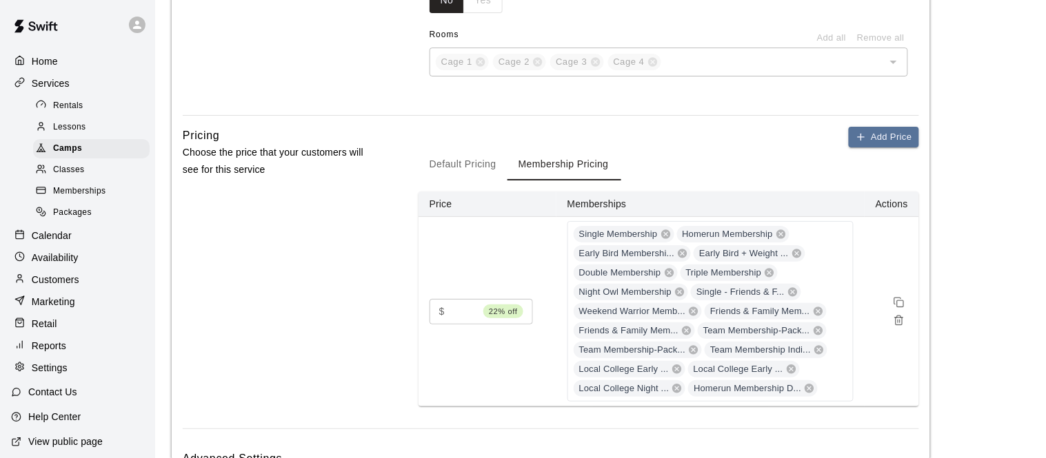
click at [495, 174] on button "Default Pricing" at bounding box center [462, 164] width 89 height 33
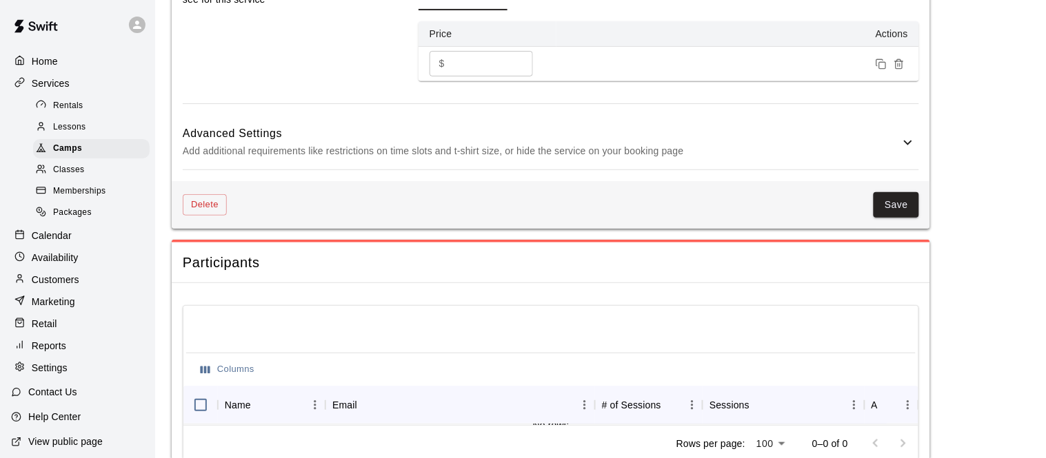
scroll to position [1437, 0]
click at [498, 159] on p "Add additional requirements like restrictions on time slots and t-shirt size, o…" at bounding box center [541, 149] width 717 height 17
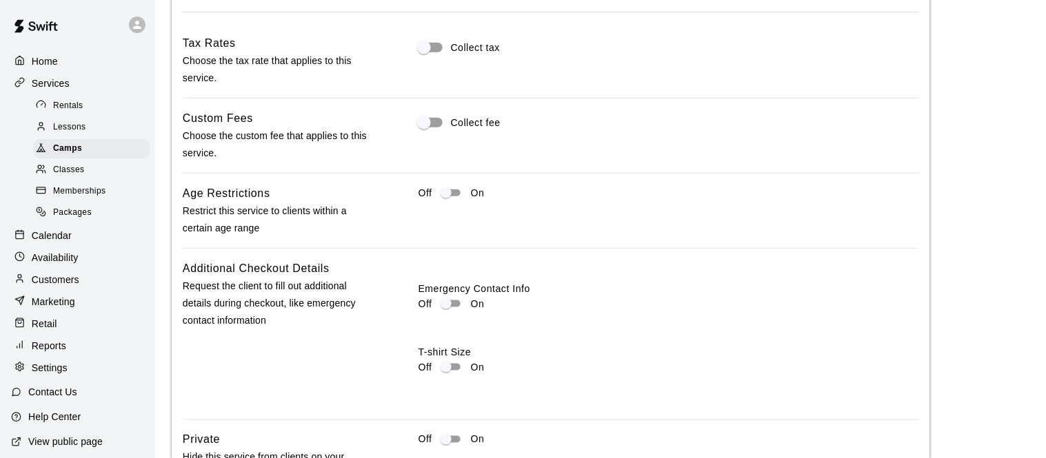
scroll to position [1591, 0]
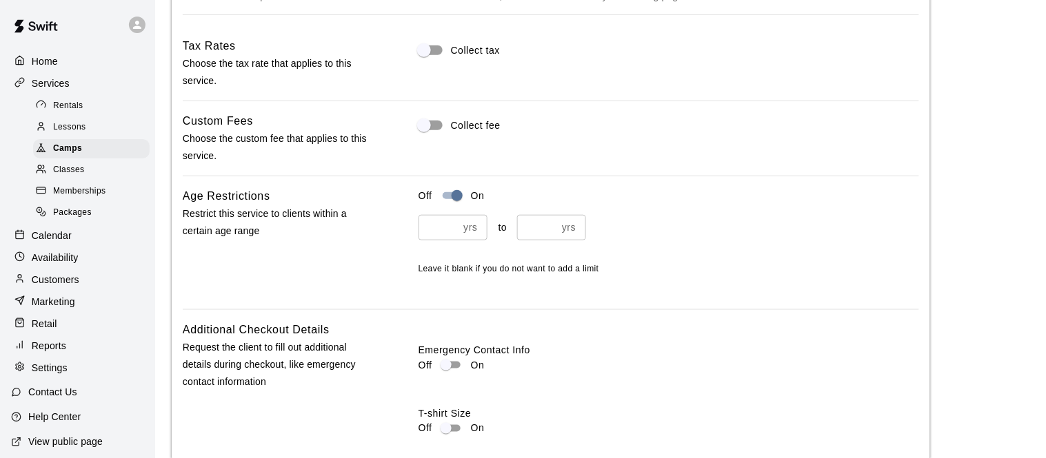
click at [461, 241] on div "yrs ​" at bounding box center [452, 228] width 69 height 26
click at [456, 237] on input "*" at bounding box center [438, 228] width 40 height 26
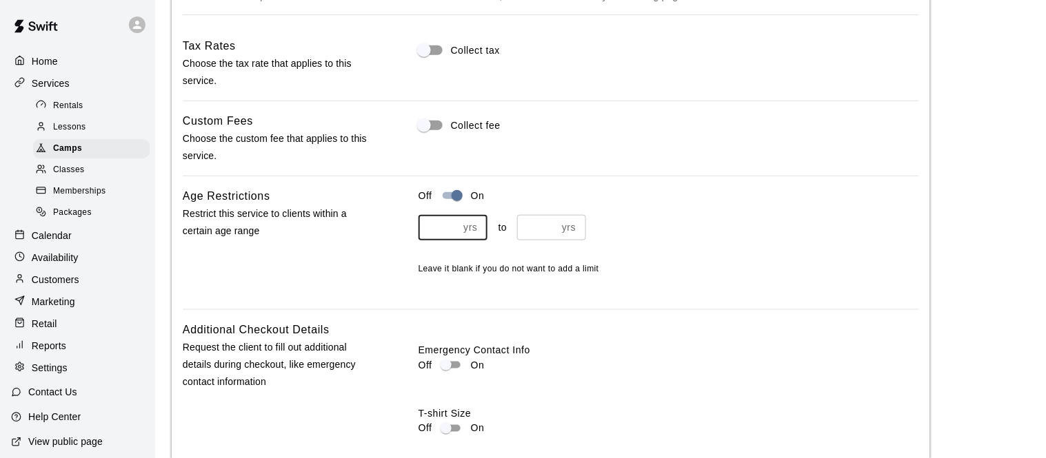
click at [456, 237] on input "*" at bounding box center [438, 228] width 40 height 26
type input "*"
click at [456, 237] on input "*" at bounding box center [438, 228] width 40 height 26
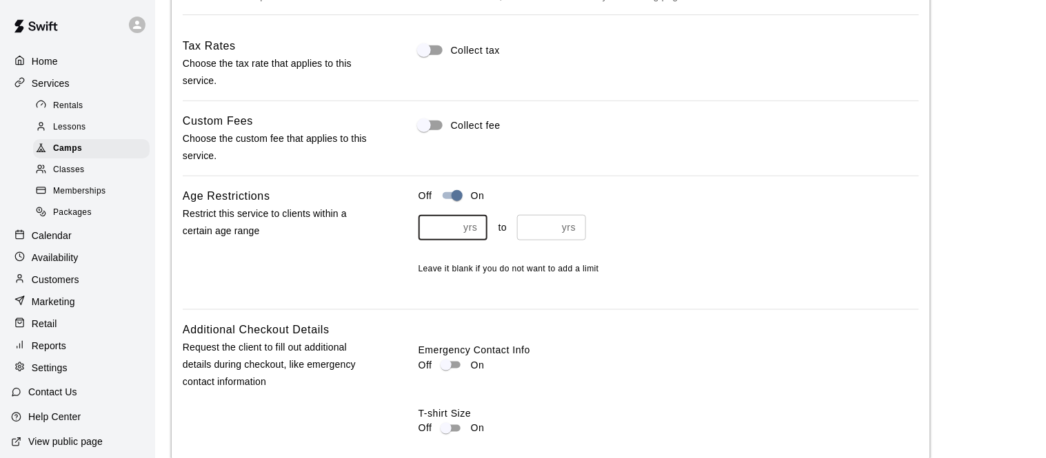
click at [552, 239] on input "*" at bounding box center [537, 228] width 40 height 26
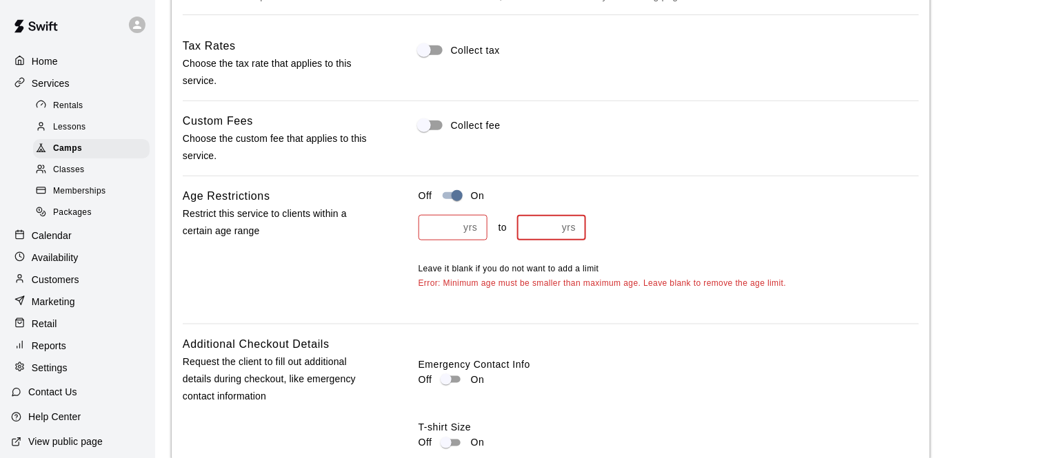
click at [552, 239] on input "*" at bounding box center [537, 228] width 40 height 26
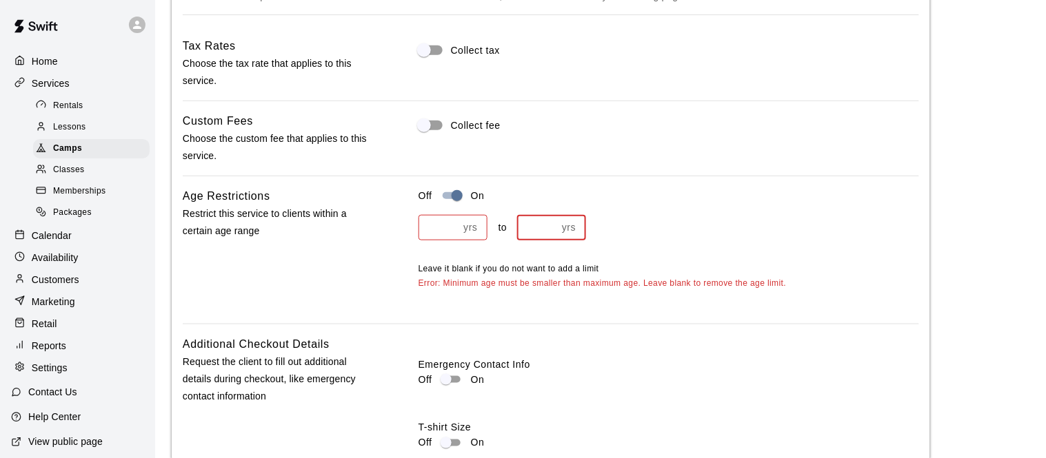
click at [552, 239] on input "*" at bounding box center [537, 228] width 40 height 26
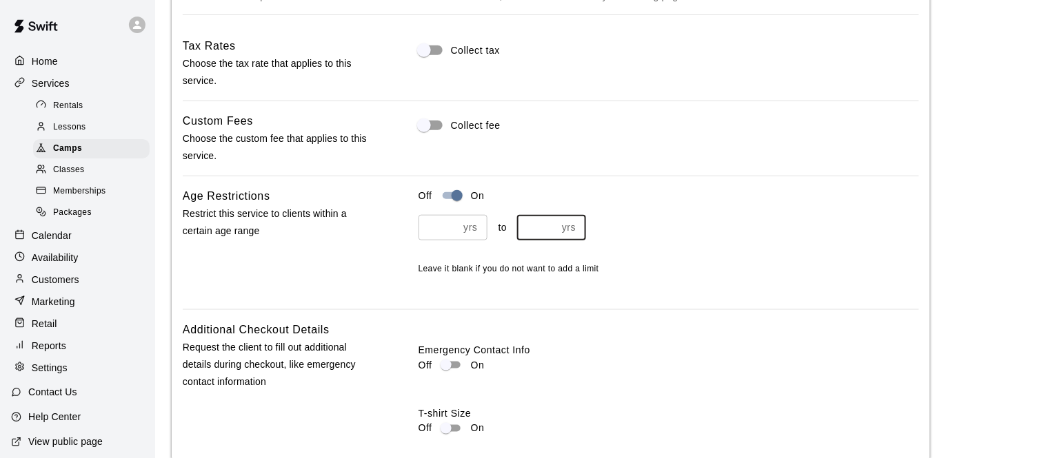
click at [552, 239] on input "*" at bounding box center [537, 228] width 40 height 26
click at [552, 239] on input "**" at bounding box center [537, 228] width 40 height 26
type input "**"
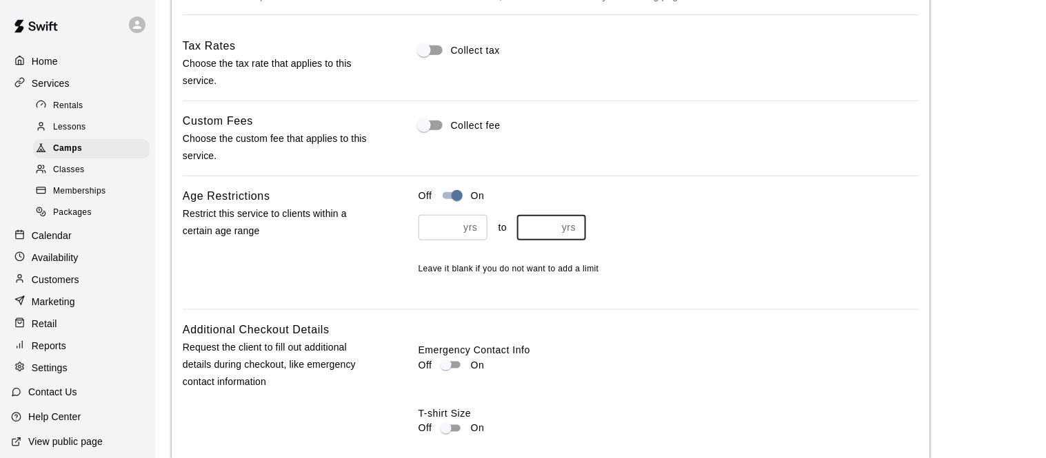
click at [552, 239] on input "**" at bounding box center [537, 228] width 40 height 26
type input "*"
click at [452, 241] on input "*" at bounding box center [438, 228] width 40 height 26
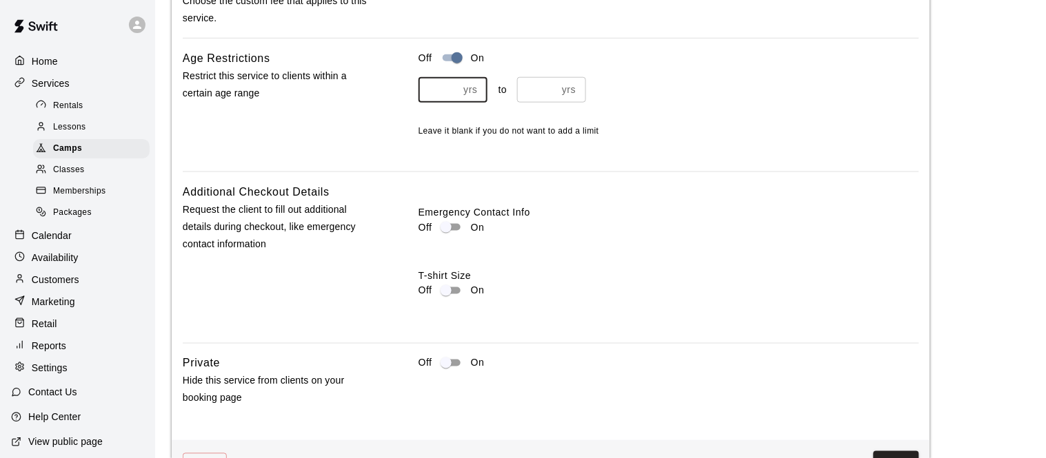
scroll to position [1801, 0]
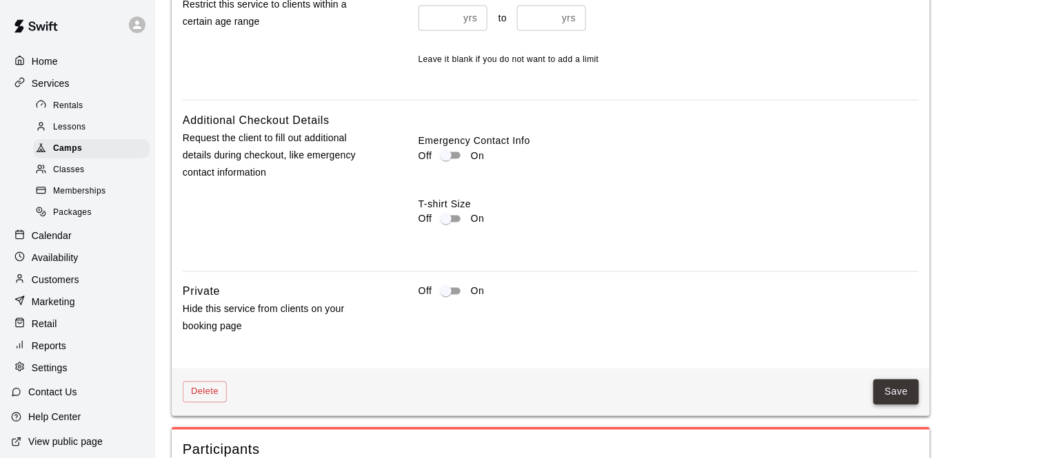
click at [898, 401] on button "Save" at bounding box center [896, 393] width 46 height 26
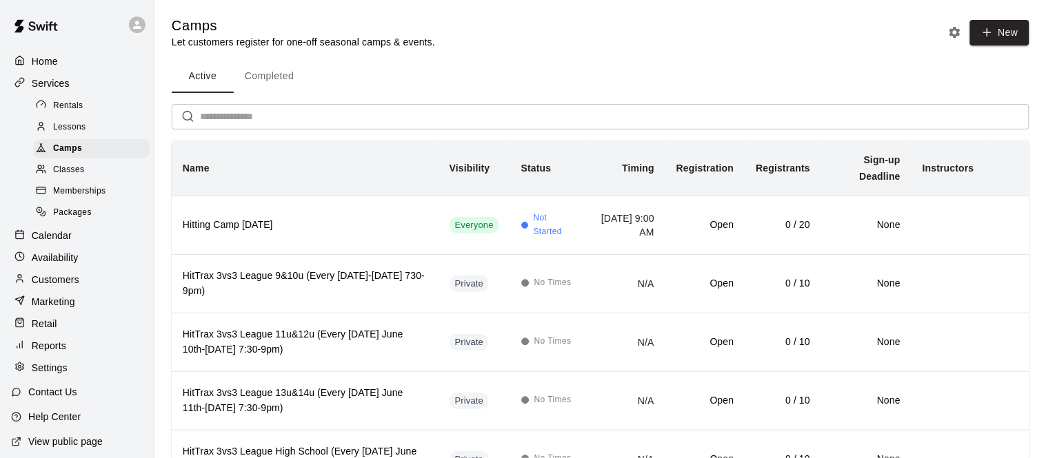
click at [270, 72] on button "Completed" at bounding box center [269, 76] width 71 height 33
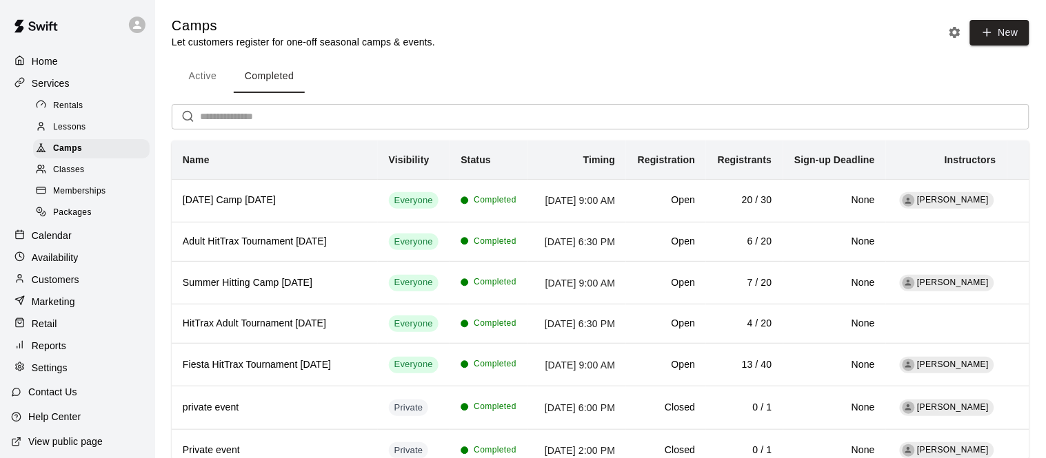
click at [214, 74] on button "Active" at bounding box center [203, 76] width 62 height 33
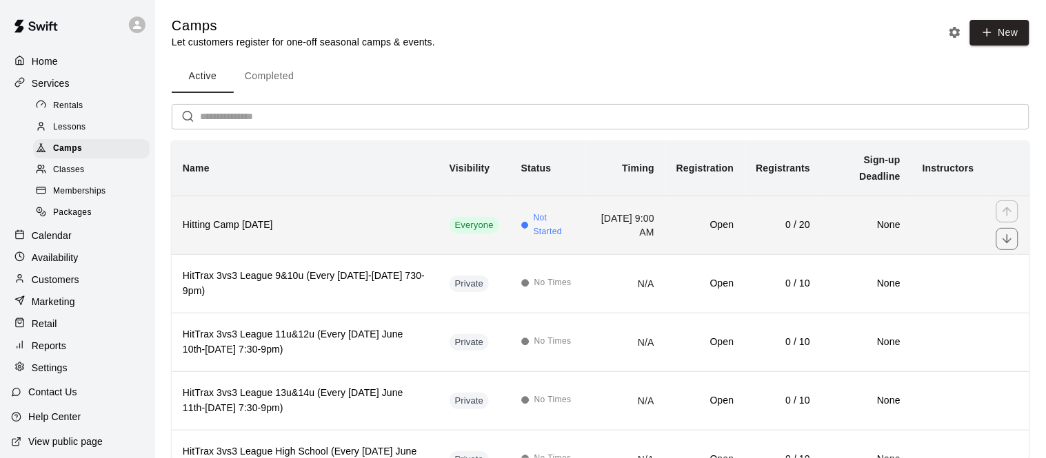
click at [345, 241] on th "Hitting Camp [DATE]" at bounding box center [305, 225] width 267 height 59
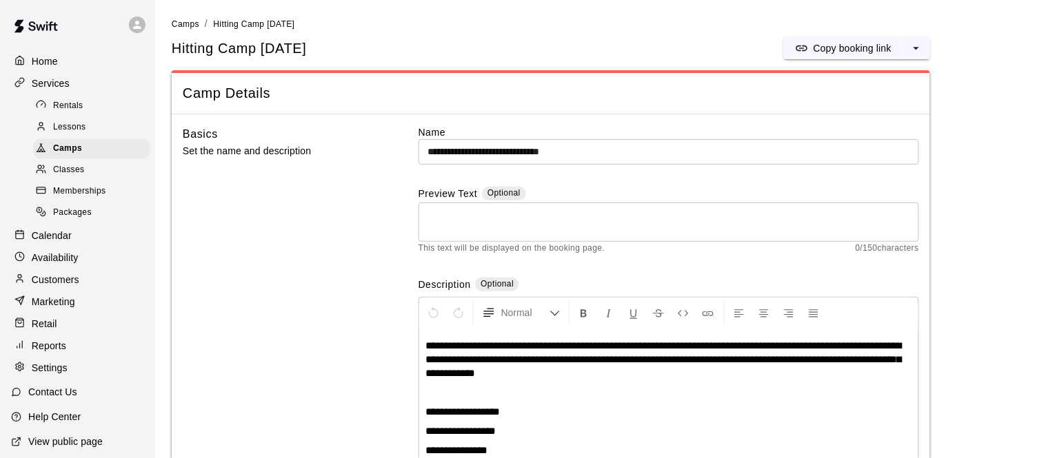
scroll to position [2, 0]
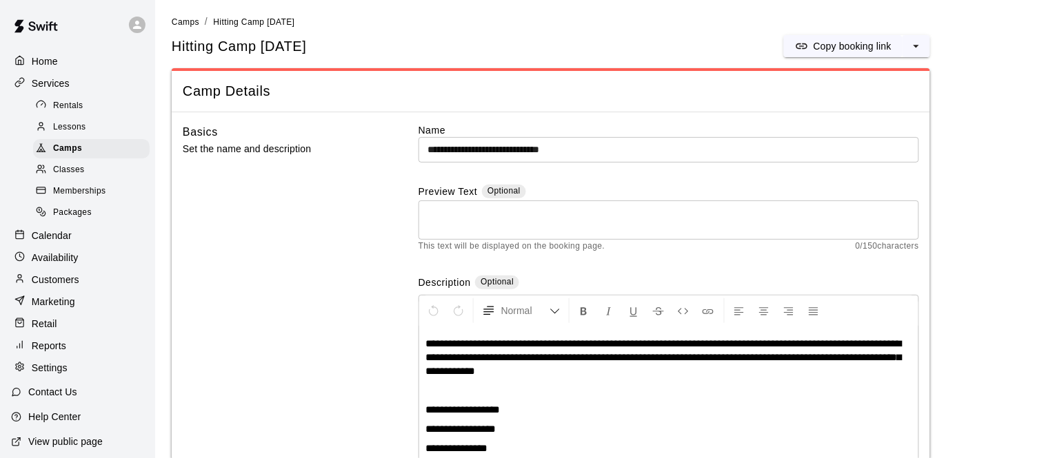
click at [61, 241] on p "Calendar" at bounding box center [52, 236] width 40 height 14
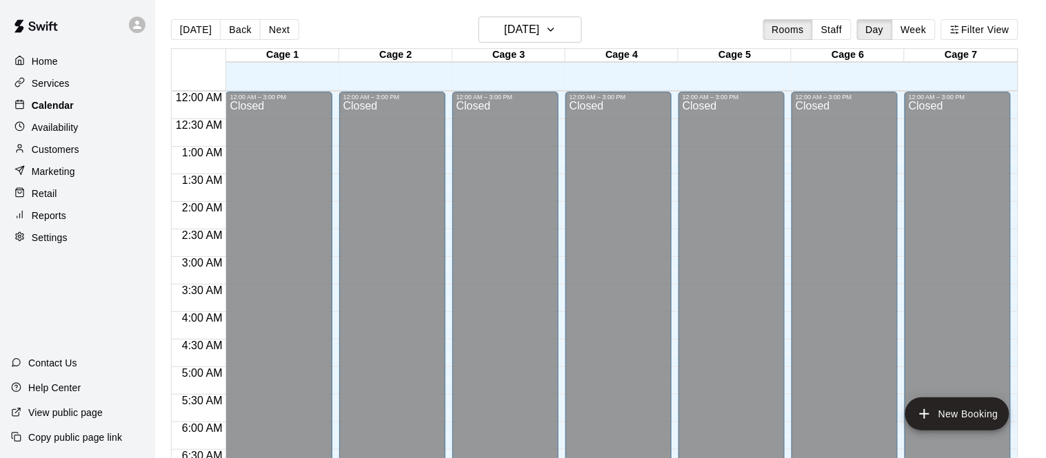
scroll to position [899, 0]
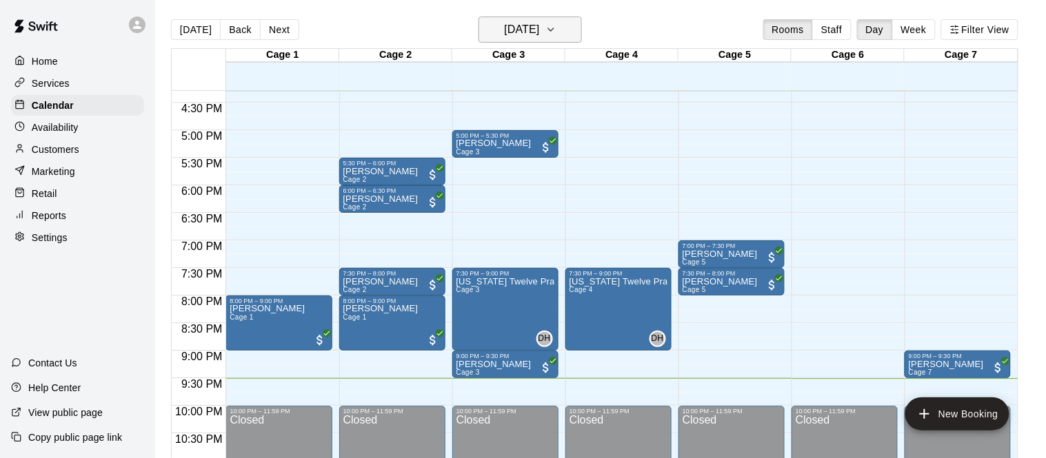
click at [515, 23] on h6 "[DATE]" at bounding box center [521, 29] width 35 height 19
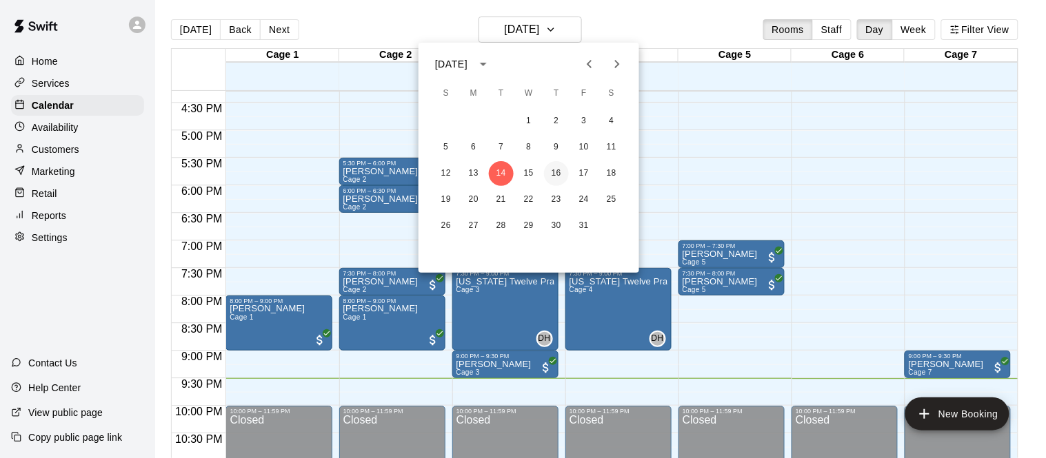
click at [548, 174] on button "16" at bounding box center [556, 173] width 25 height 25
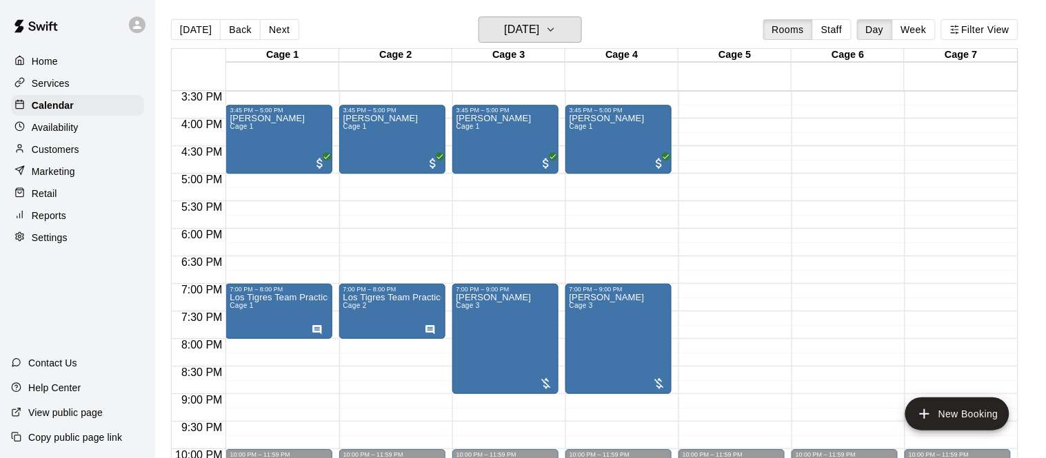
scroll to position [855, 0]
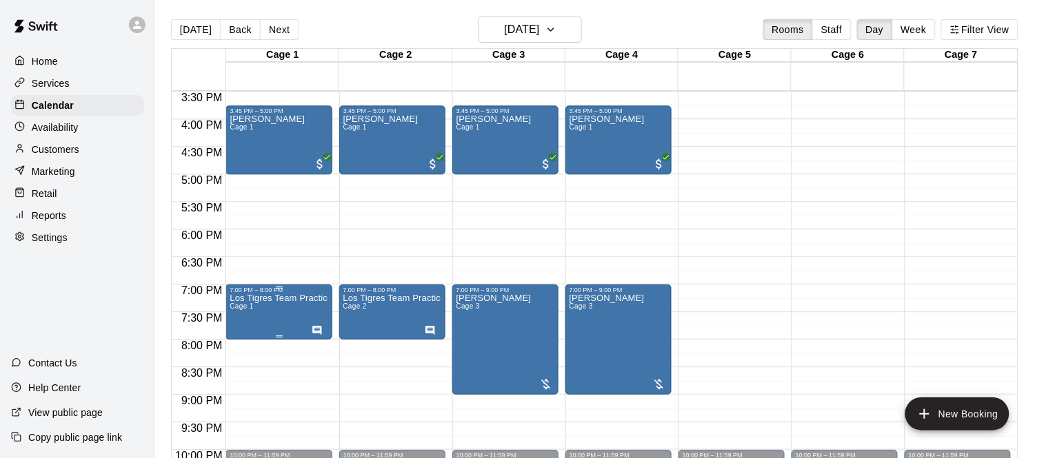
click at [247, 338] on img "edit" at bounding box center [244, 341] width 16 height 16
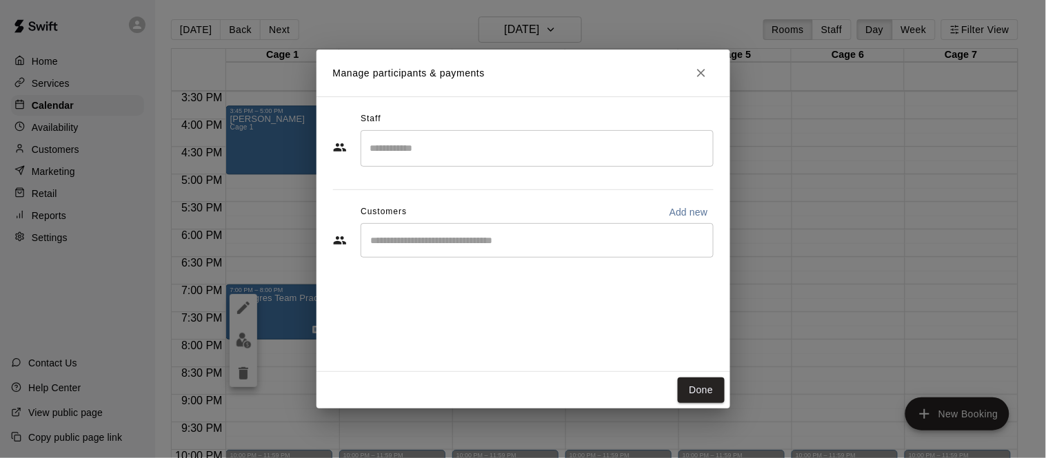
click at [281, 258] on div "Manage participants & payments Staff ​ Customers Add new ​ Done" at bounding box center [523, 229] width 1046 height 458
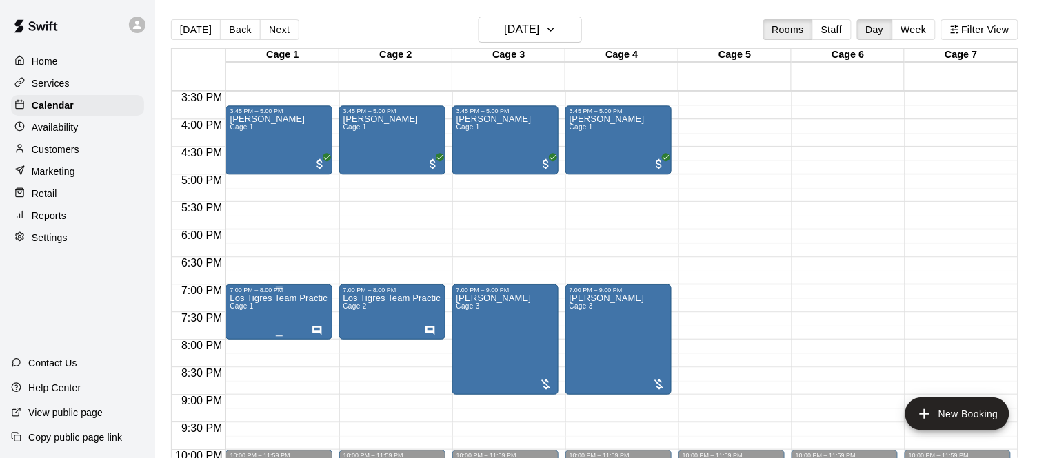
click at [260, 299] on p "Los Tigres Team Practice" at bounding box center [279, 299] width 98 height 0
click at [245, 314] on icon "edit" at bounding box center [243, 312] width 17 height 17
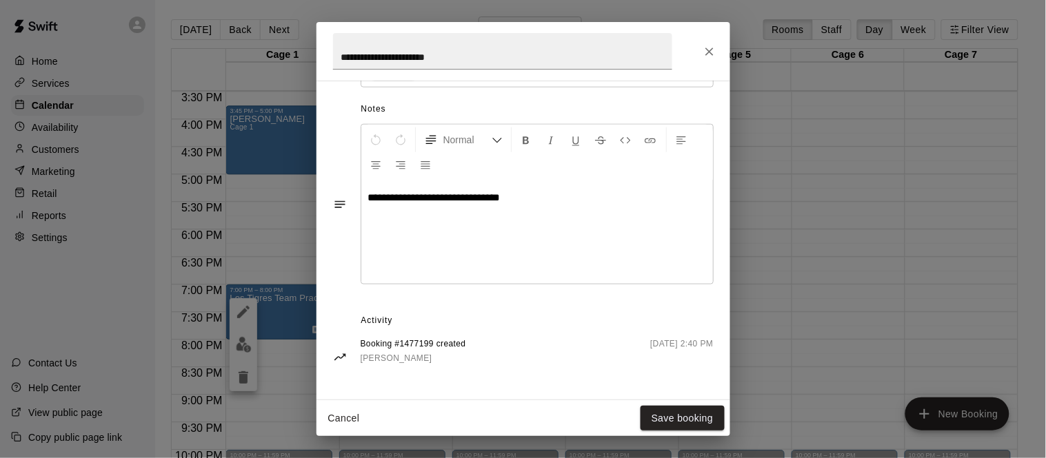
scroll to position [423, 0]
click at [763, 219] on div "**********" at bounding box center [523, 229] width 1046 height 458
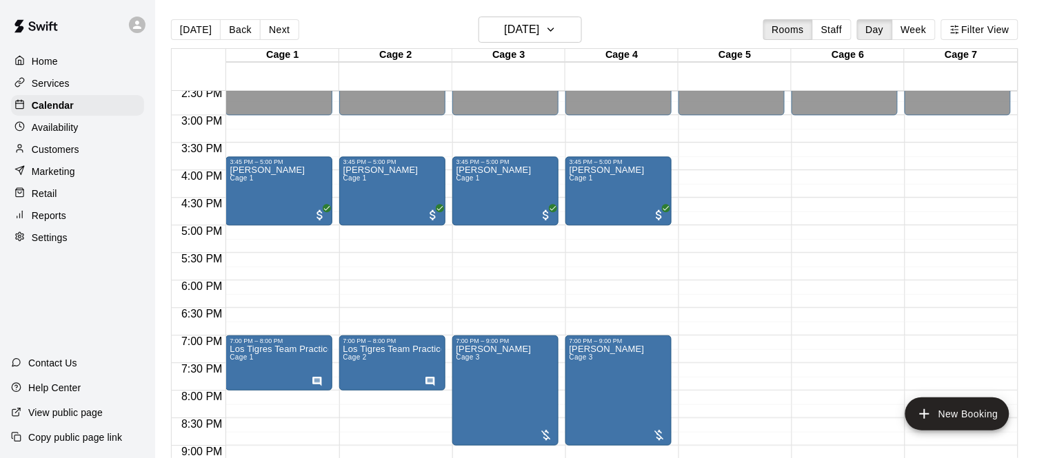
scroll to position [803, 0]
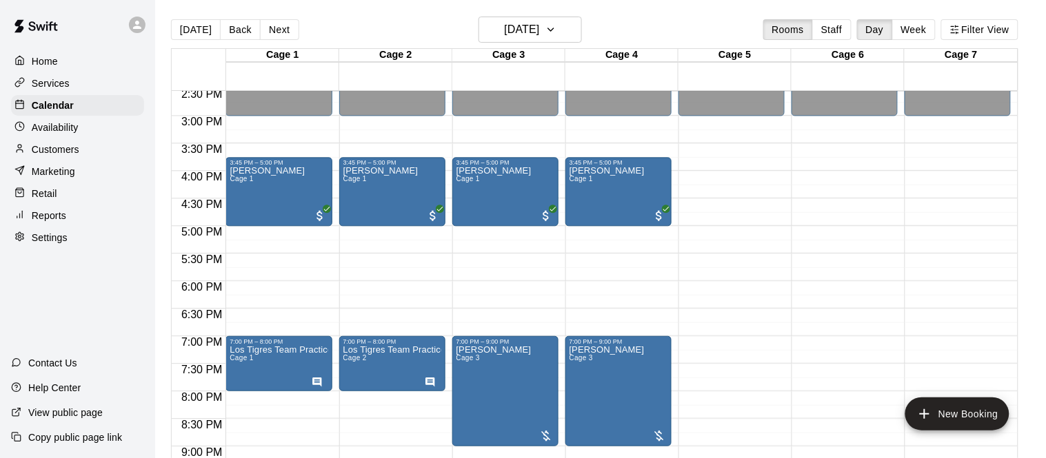
click at [48, 82] on p "Services" at bounding box center [51, 84] width 38 height 14
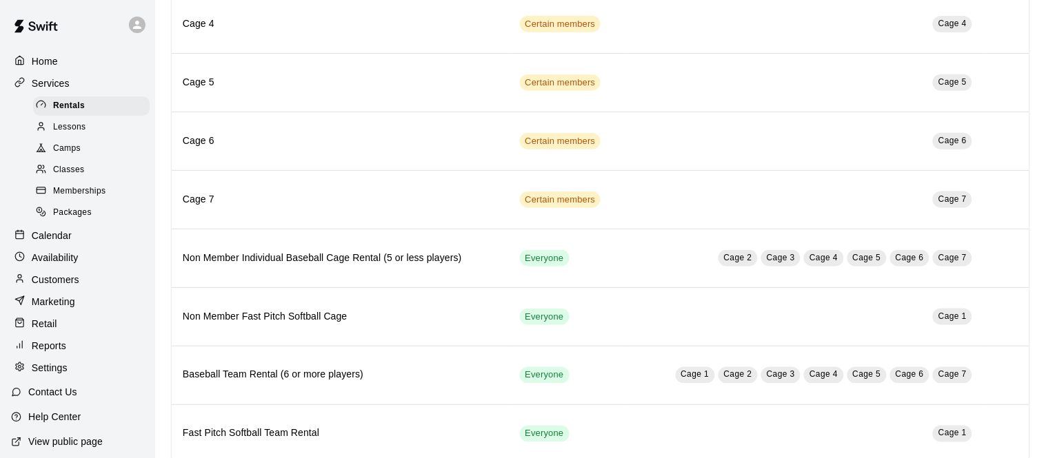
scroll to position [312, 0]
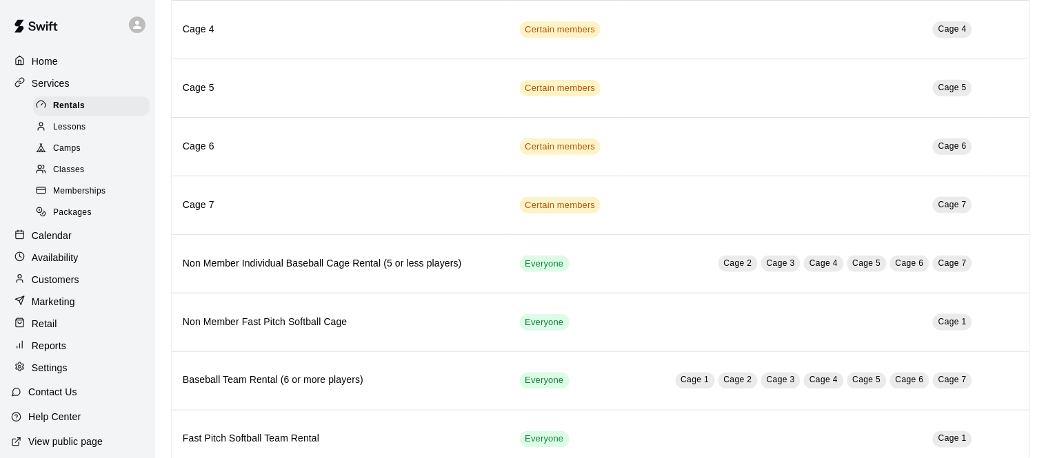
click at [96, 150] on div "Camps" at bounding box center [91, 148] width 117 height 19
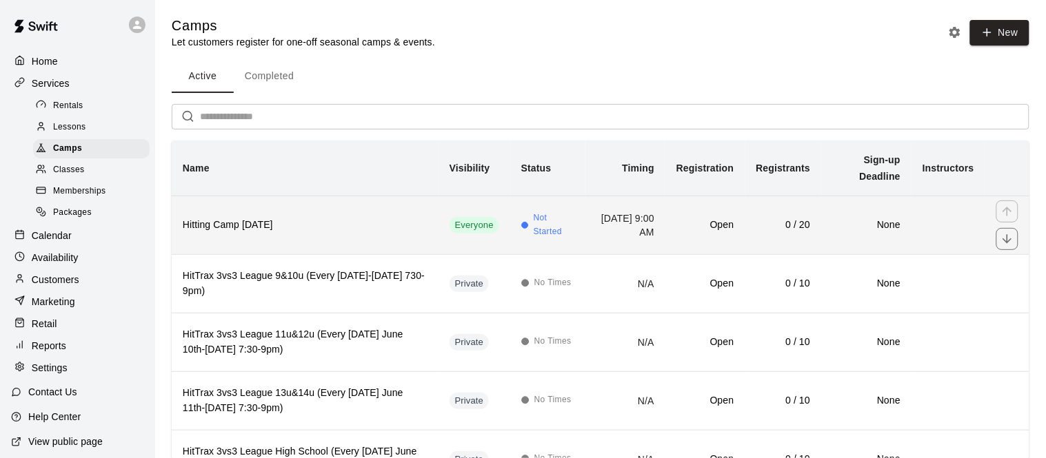
click at [253, 234] on th "Hitting Camp [DATE]" at bounding box center [305, 225] width 267 height 59
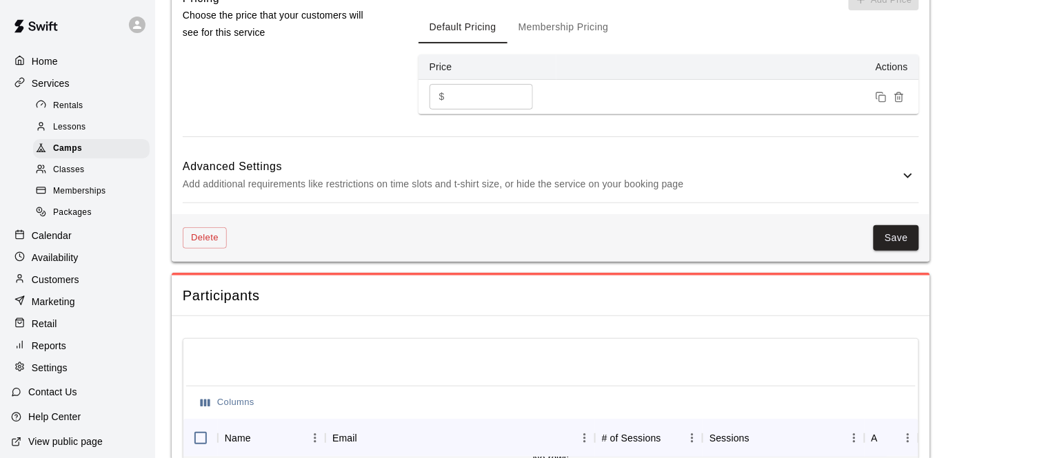
scroll to position [1400, 0]
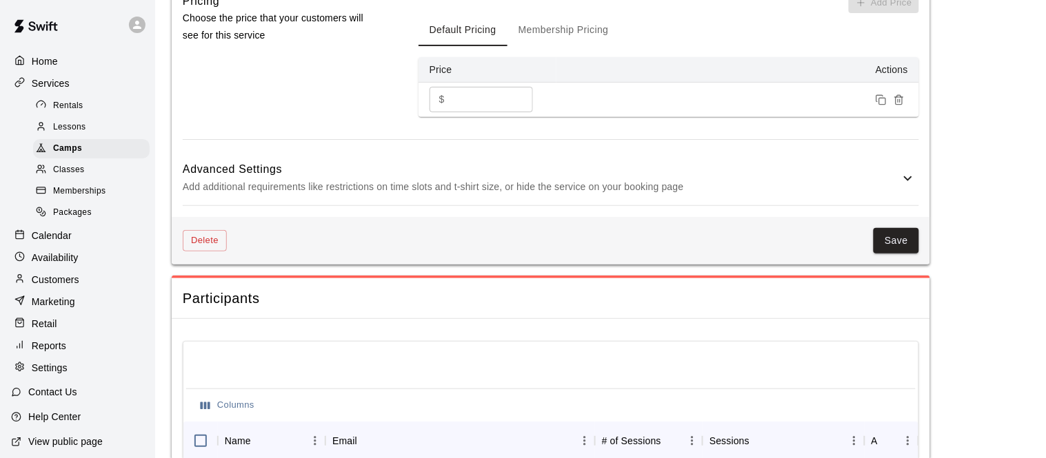
click at [532, 196] on p "Add additional requirements like restrictions on time slots and t-shirt size, o…" at bounding box center [541, 187] width 717 height 17
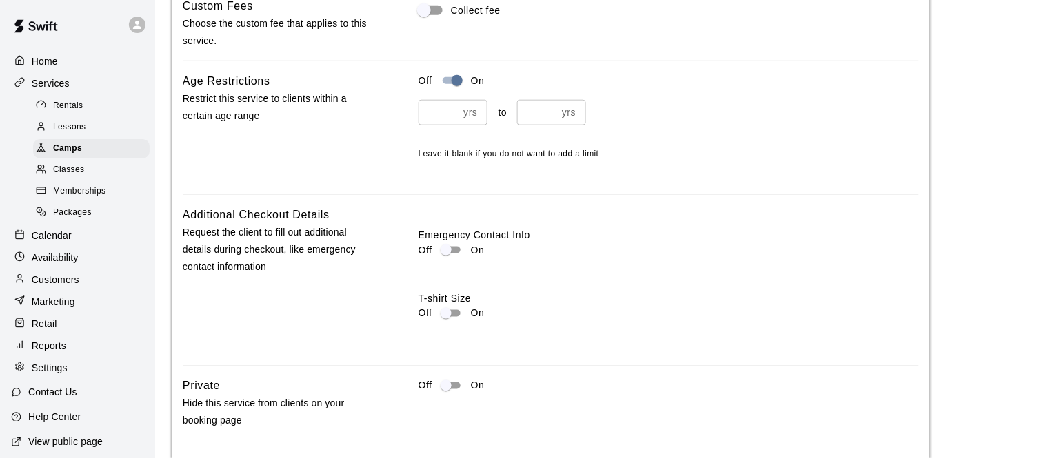
scroll to position [1706, 0]
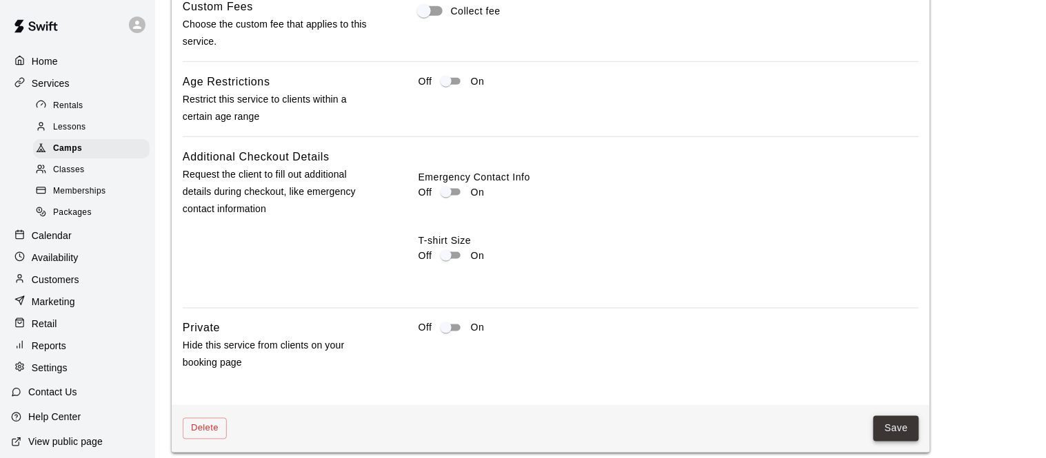
click at [892, 439] on button "Save" at bounding box center [896, 429] width 46 height 26
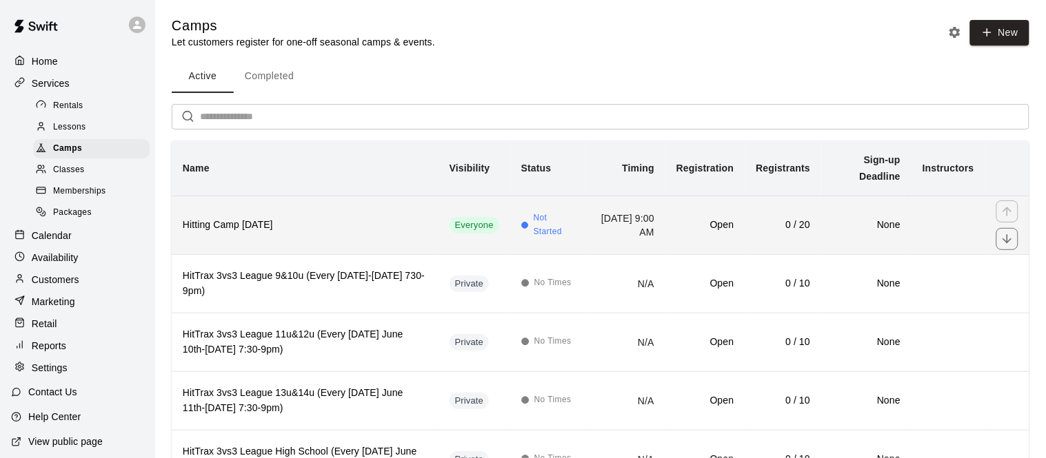
click at [361, 236] on th "Hitting Camp [DATE]" at bounding box center [305, 225] width 267 height 59
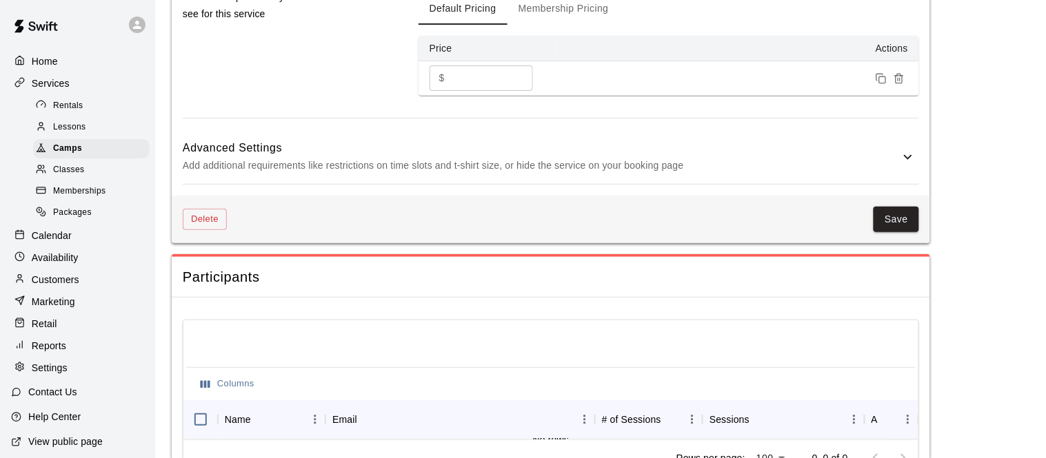
scroll to position [1427, 0]
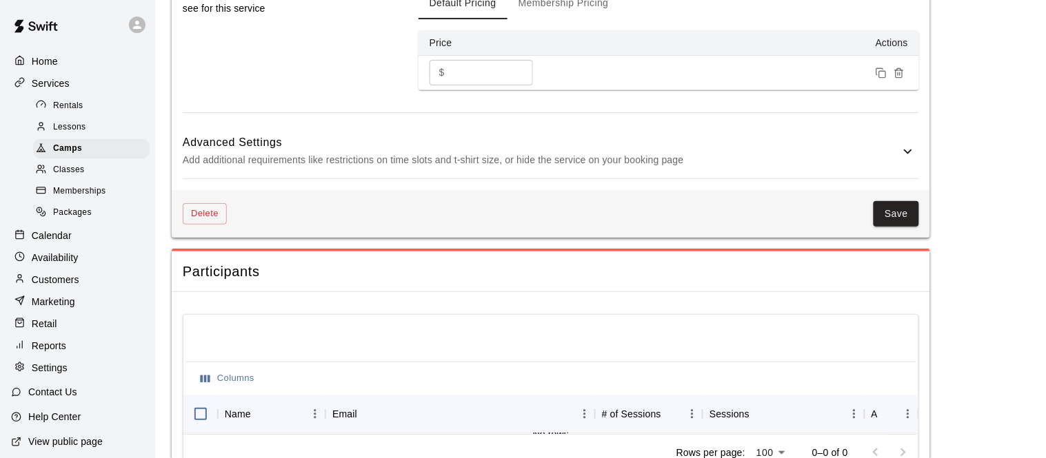
click at [554, 179] on div "Advanced Settings Add additional requirements like restrictions on time slots a…" at bounding box center [551, 151] width 736 height 54
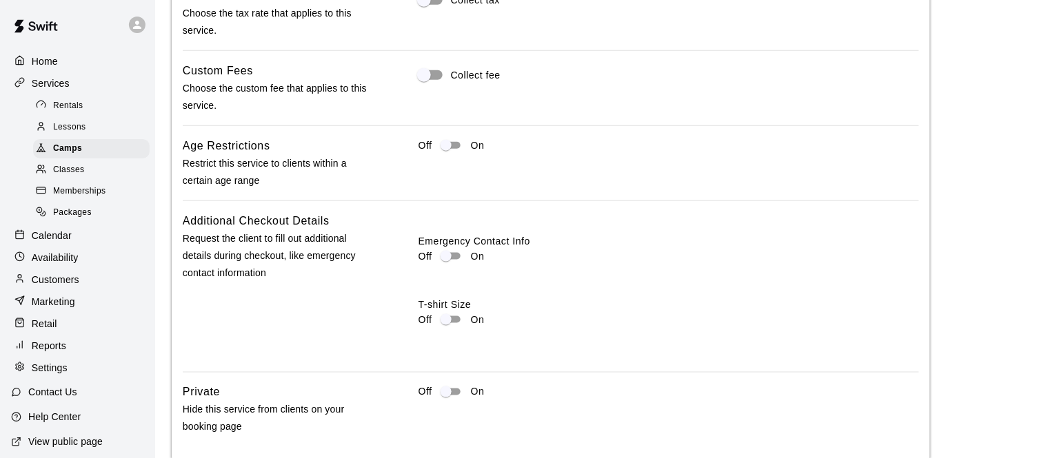
scroll to position [1645, 0]
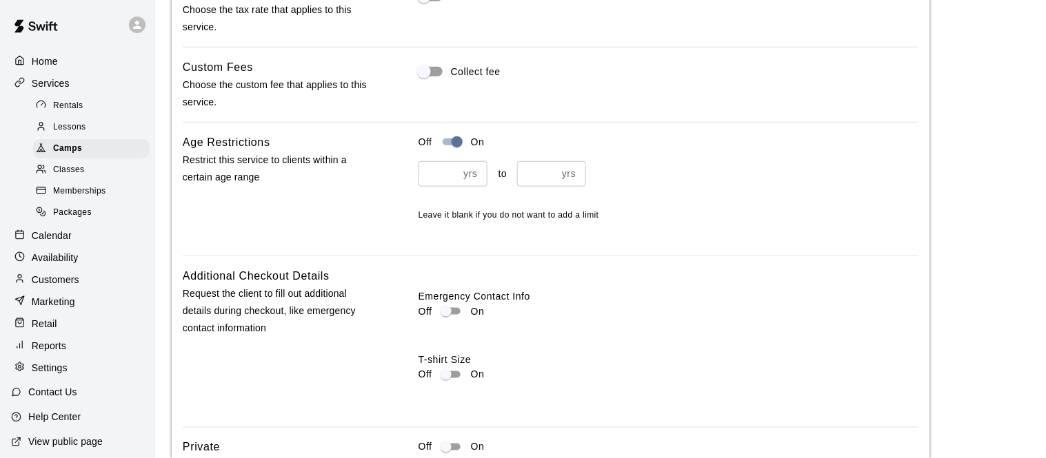
click at [474, 181] on p "yrs" at bounding box center [470, 174] width 14 height 14
click at [452, 184] on input "*" at bounding box center [438, 174] width 40 height 26
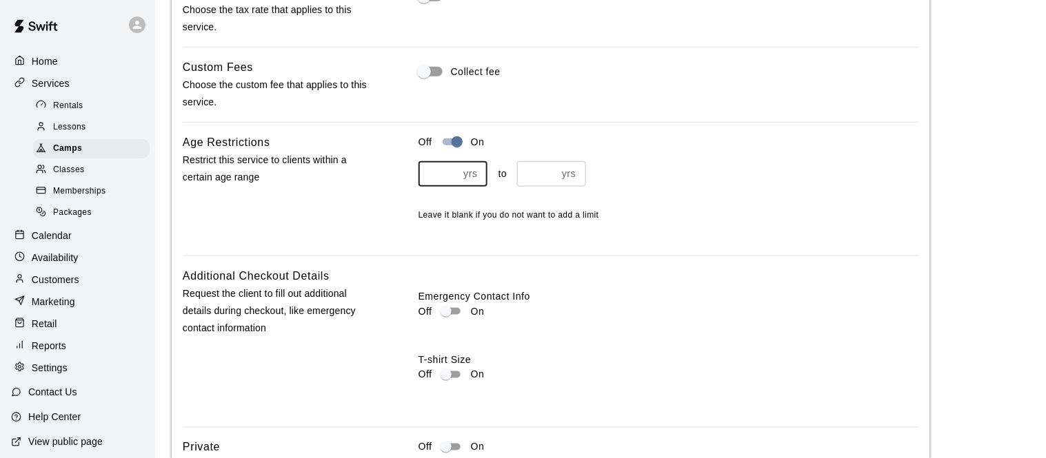
click at [452, 184] on input "*" at bounding box center [438, 174] width 40 height 26
type input "*"
click at [452, 184] on input "*" at bounding box center [438, 174] width 40 height 26
click at [553, 185] on input "*" at bounding box center [537, 174] width 40 height 26
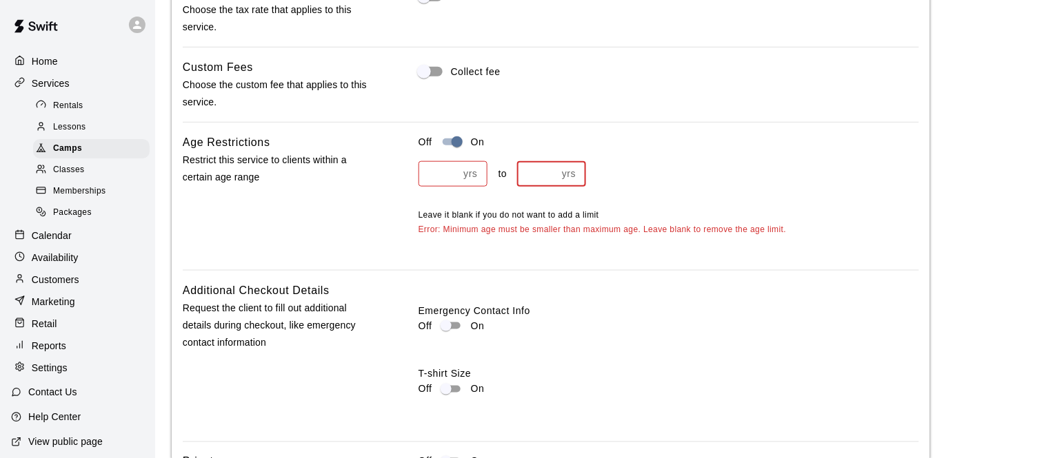
click at [553, 185] on input "*" at bounding box center [537, 174] width 40 height 26
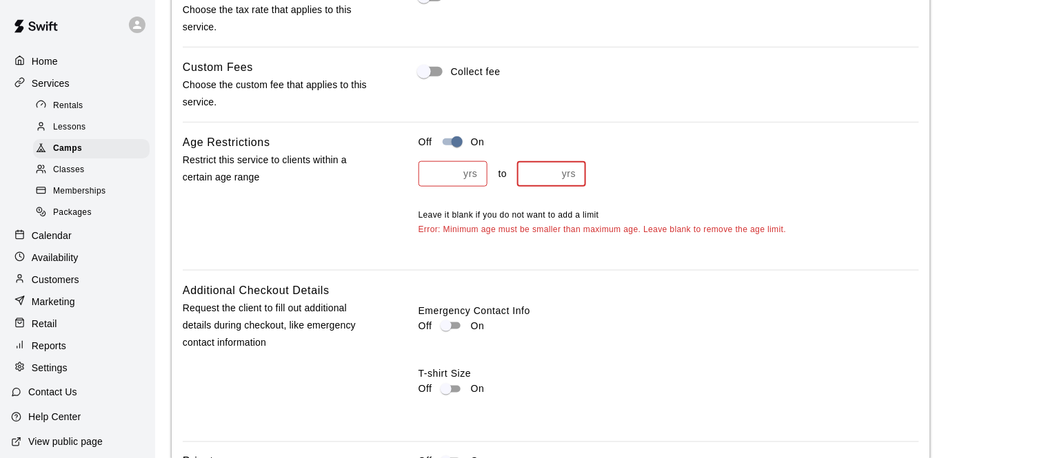
click at [553, 185] on input "*" at bounding box center [537, 174] width 40 height 26
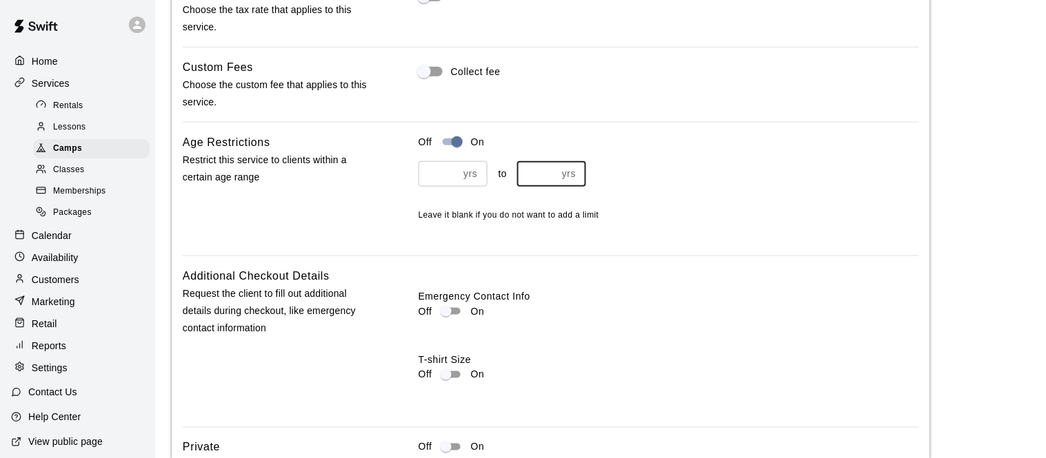
click at [553, 185] on input "*" at bounding box center [537, 174] width 40 height 26
click at [553, 185] on input "**" at bounding box center [537, 174] width 40 height 26
click at [553, 184] on input "**" at bounding box center [537, 174] width 40 height 26
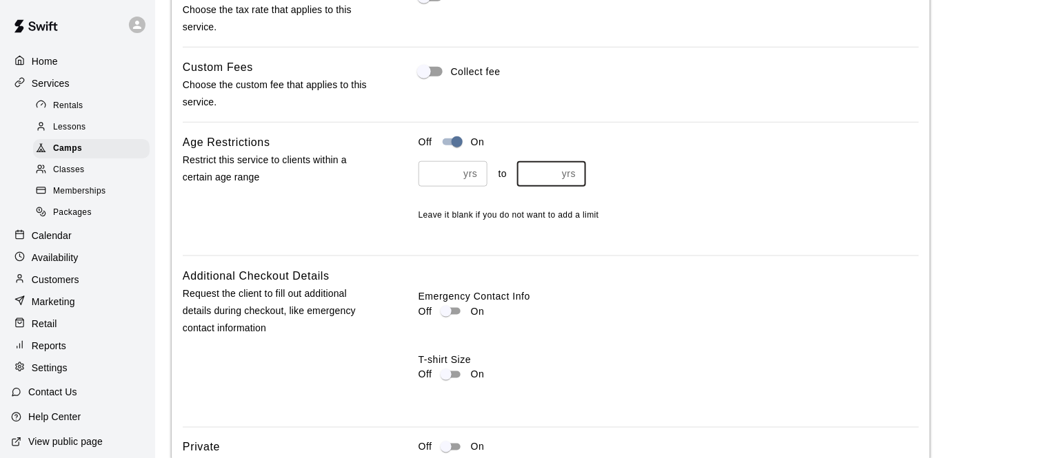
type input "**"
click at [553, 184] on input "**" at bounding box center [537, 174] width 40 height 26
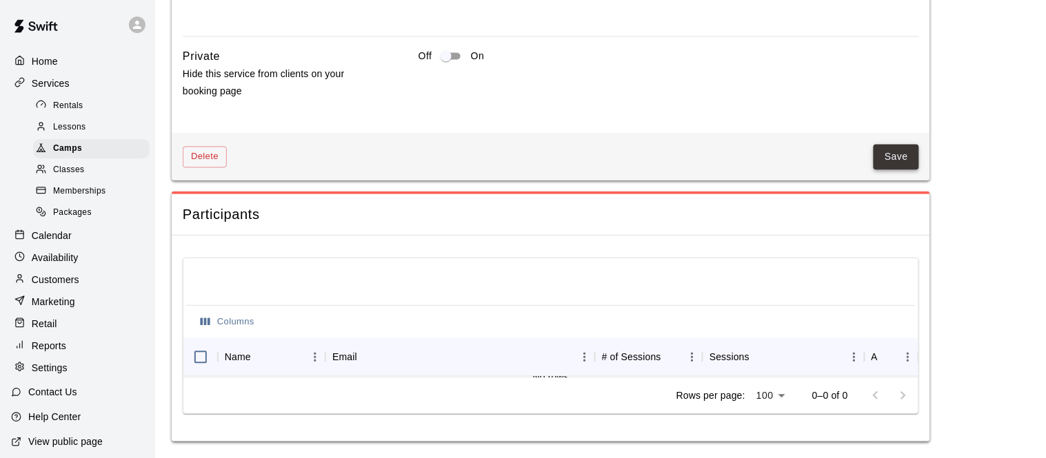
click at [880, 157] on button "Save" at bounding box center [896, 157] width 46 height 26
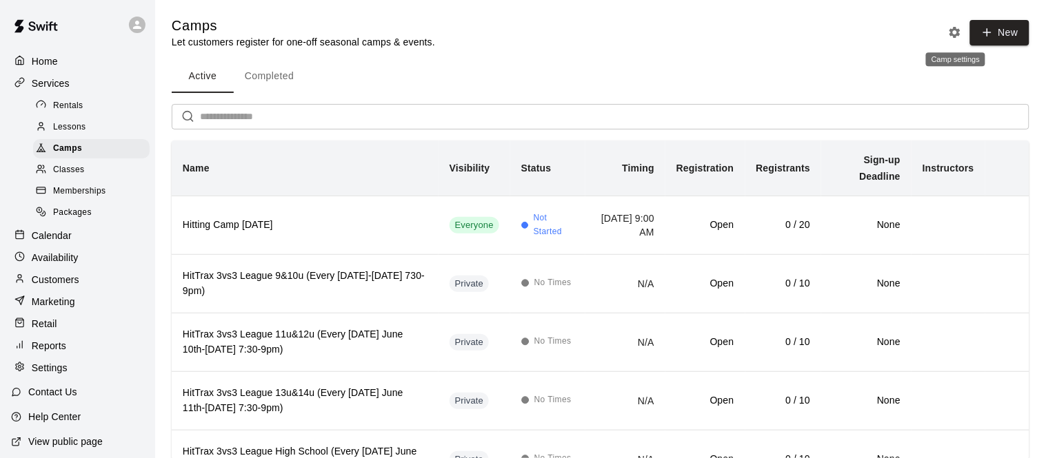
click at [955, 36] on icon "Camp settings" at bounding box center [954, 32] width 11 height 11
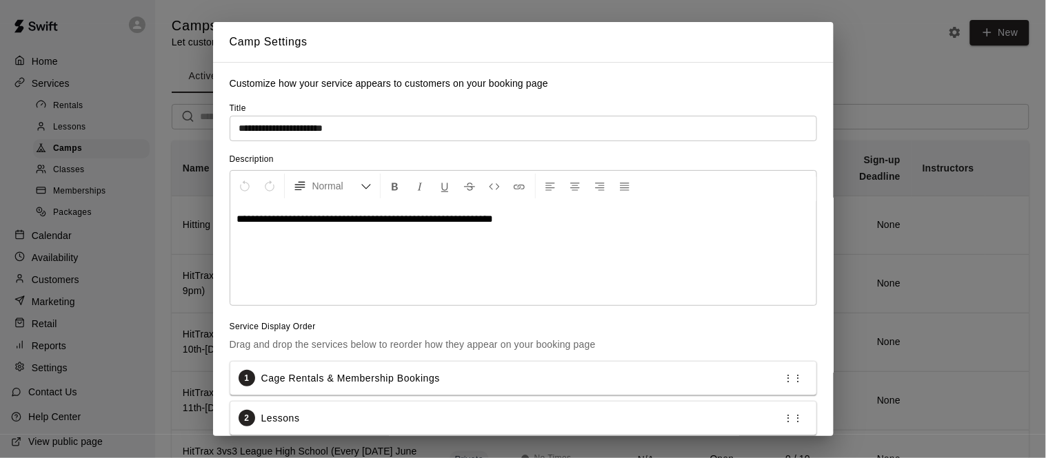
click at [916, 42] on div "**********" at bounding box center [523, 229] width 1046 height 458
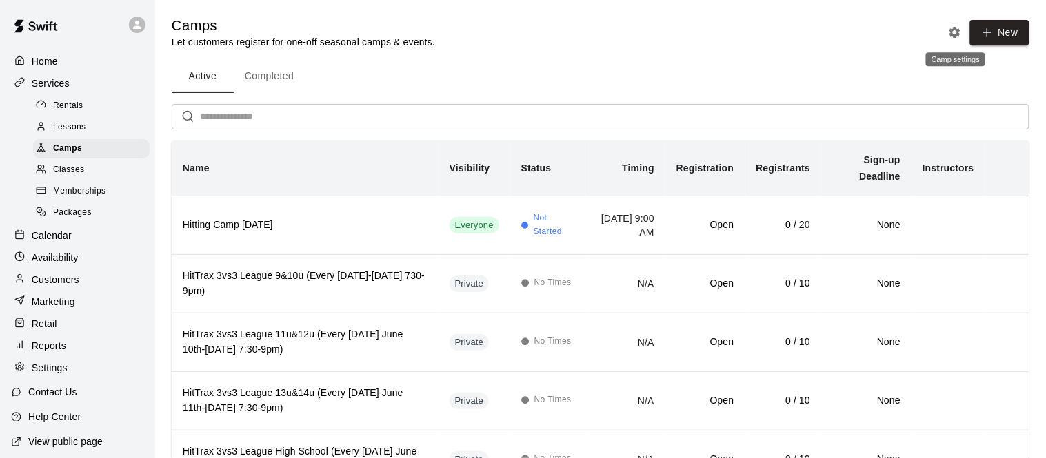
click at [957, 33] on icon "Camp settings" at bounding box center [954, 32] width 11 height 11
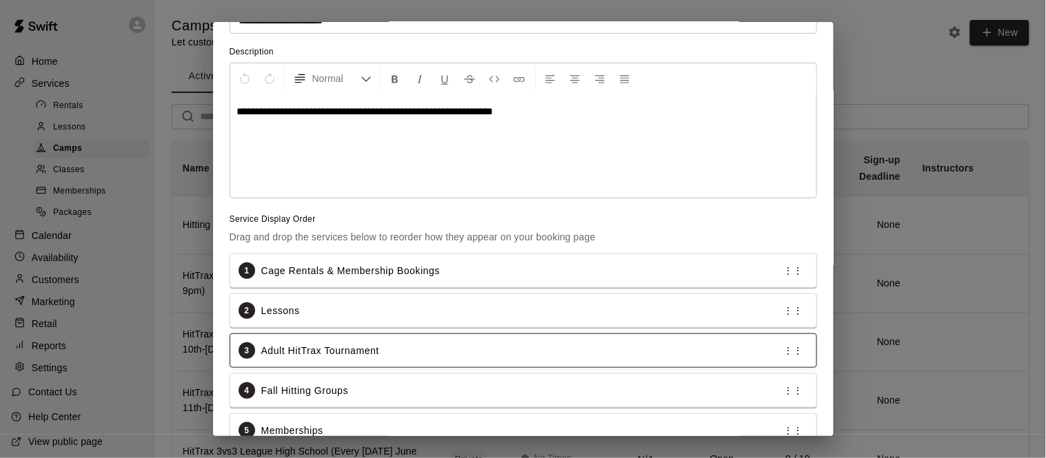
scroll to position [232, 0]
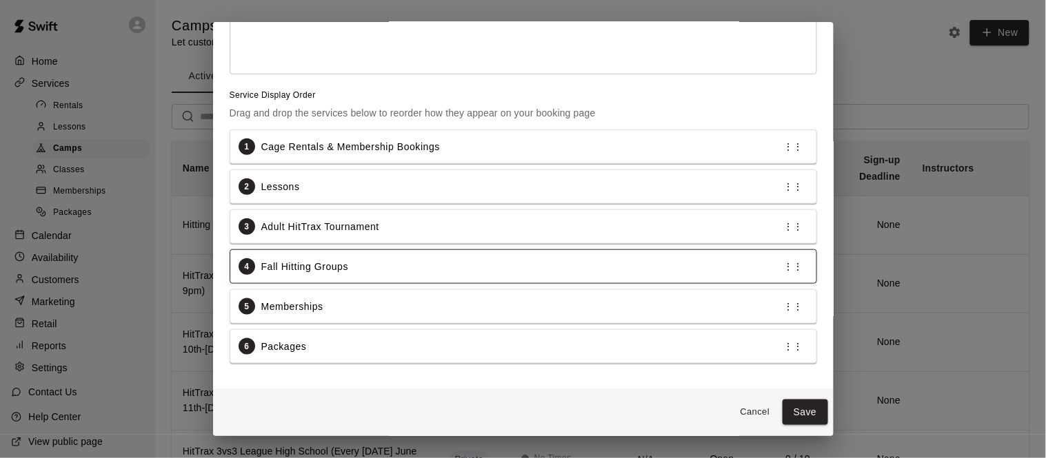
click at [799, 267] on p "⋮⋮" at bounding box center [792, 267] width 19 height 14
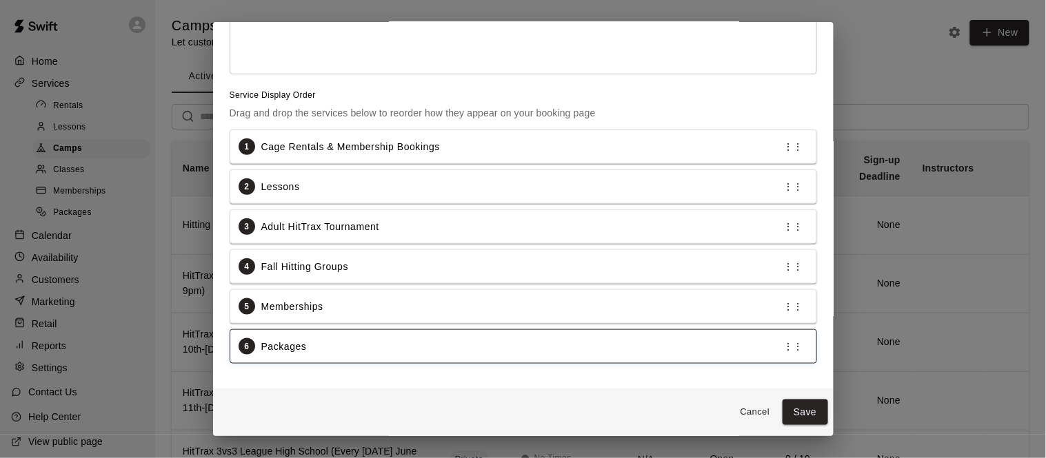
click at [336, 336] on div "6 Packages ⋮⋮" at bounding box center [523, 346] width 586 height 33
click at [340, 337] on div "6 Packages ⋮⋮" at bounding box center [523, 346] width 586 height 33
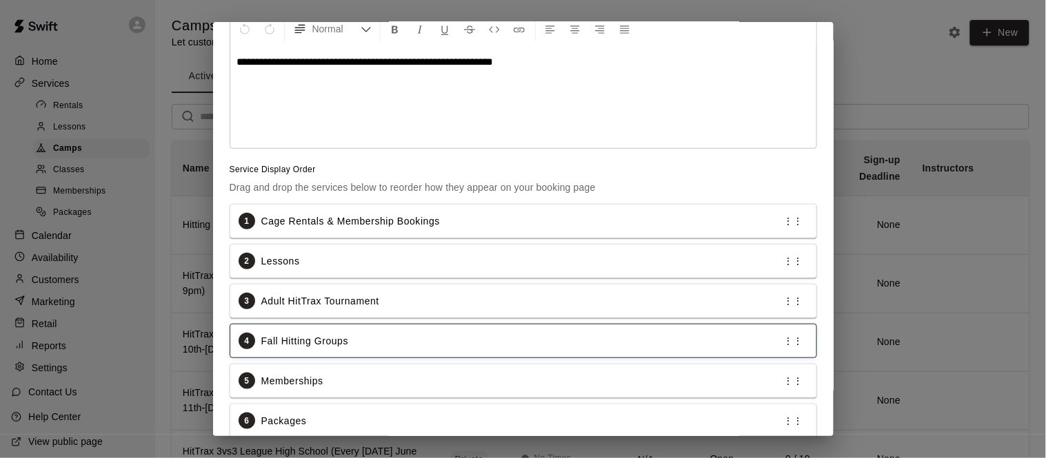
scroll to position [0, 0]
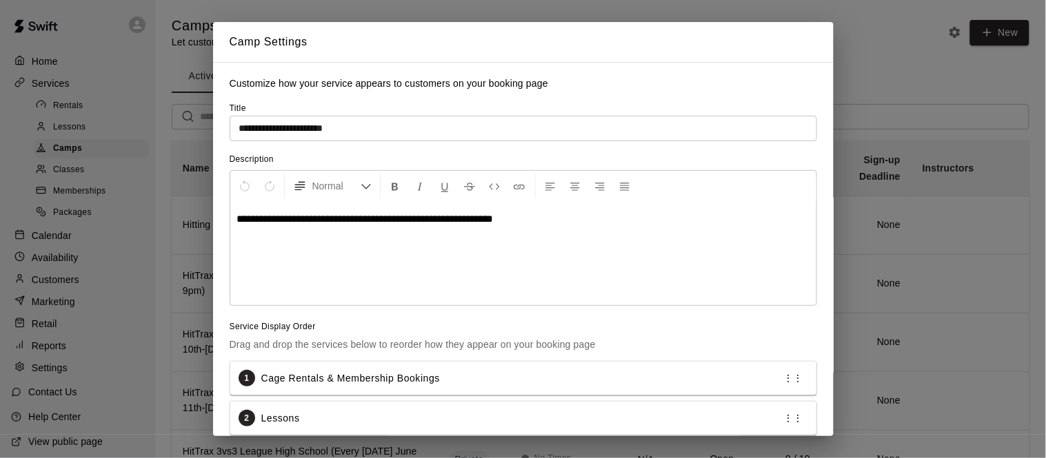
click at [396, 131] on input "**********" at bounding box center [523, 129] width 587 height 26
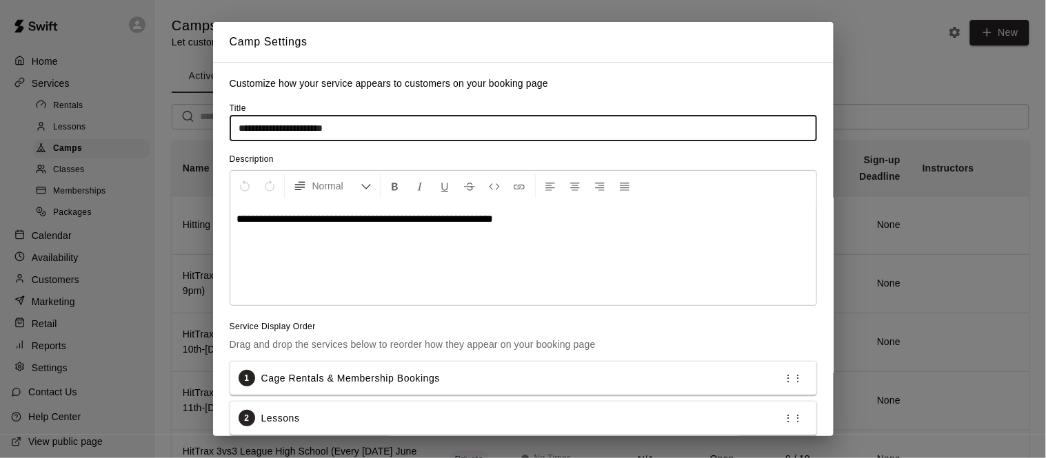
click at [396, 131] on input "**********" at bounding box center [523, 129] width 587 height 26
type input "**********"
click at [390, 218] on span "**********" at bounding box center [365, 219] width 256 height 10
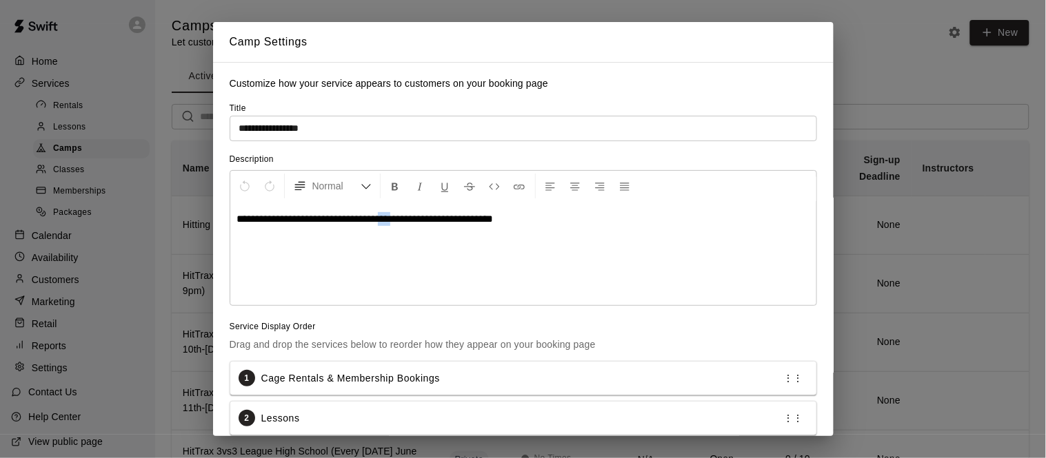
click at [390, 218] on span "**********" at bounding box center [365, 219] width 256 height 10
click at [532, 227] on div "**********" at bounding box center [523, 253] width 586 height 103
click at [374, 125] on input "**********" at bounding box center [523, 129] width 587 height 26
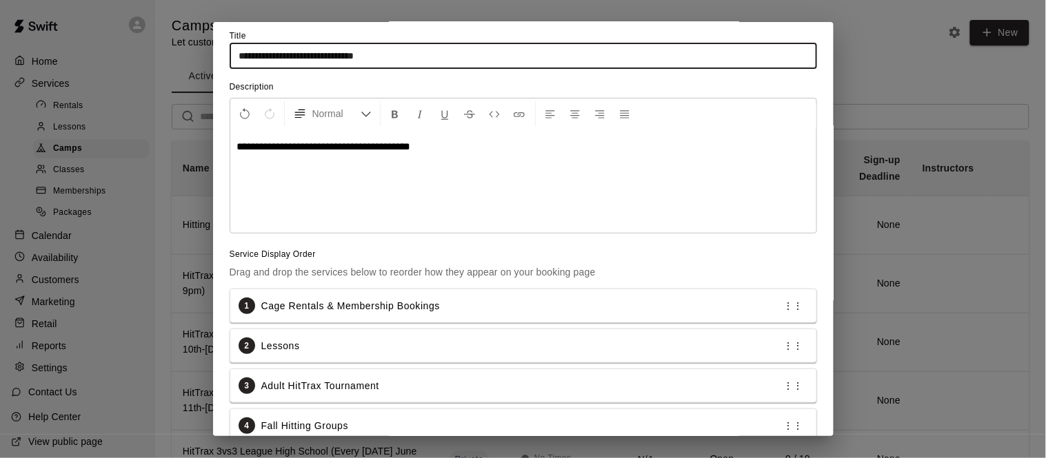
scroll to position [232, 0]
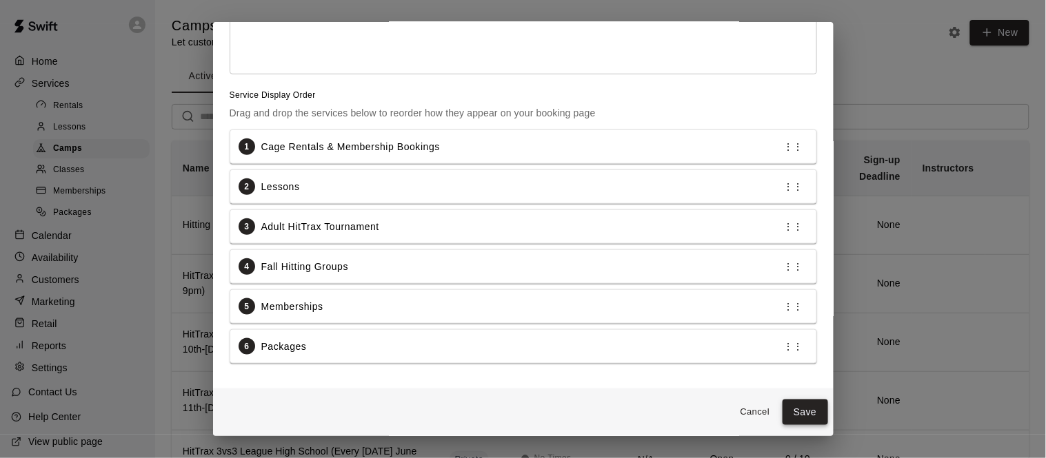
type input "**********"
click at [814, 413] on button "Save" at bounding box center [805, 413] width 46 height 26
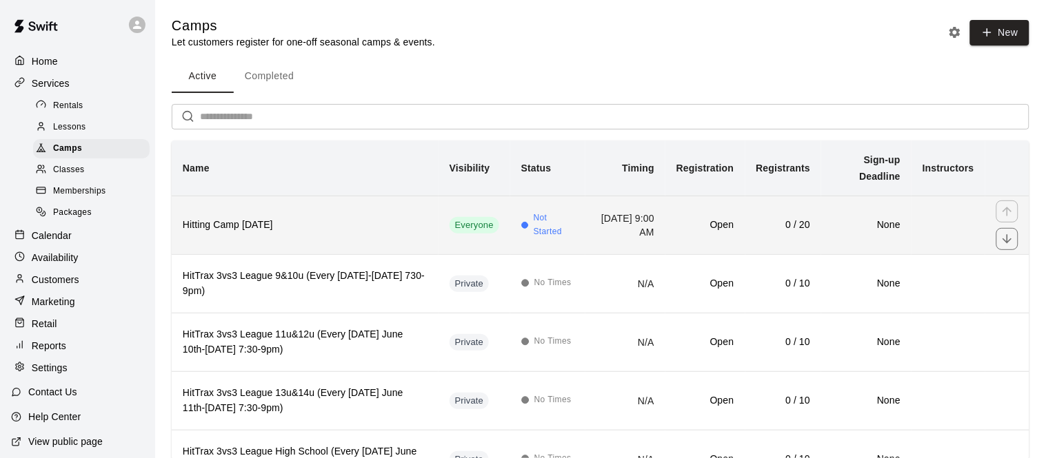
click at [337, 233] on th "Hitting Camp [DATE]" at bounding box center [305, 225] width 267 height 59
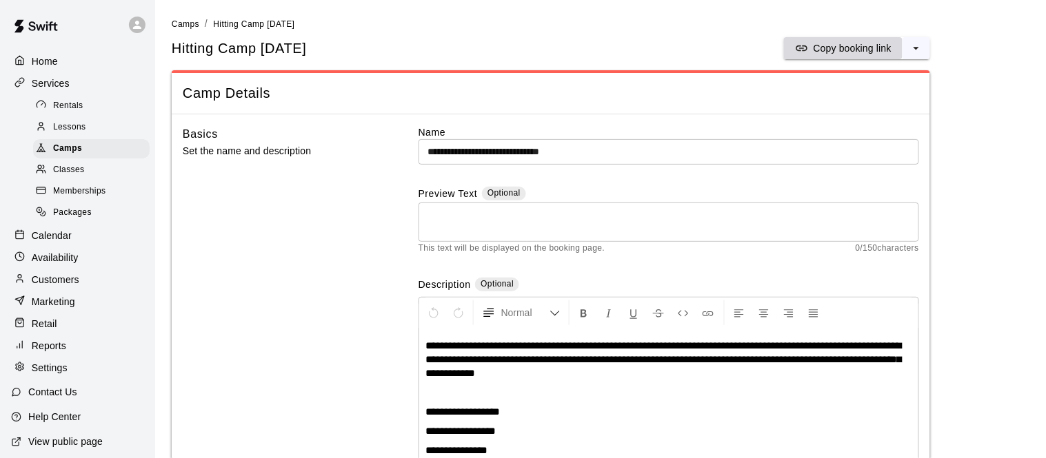
click at [862, 51] on p "Copy booking link" at bounding box center [852, 48] width 78 height 14
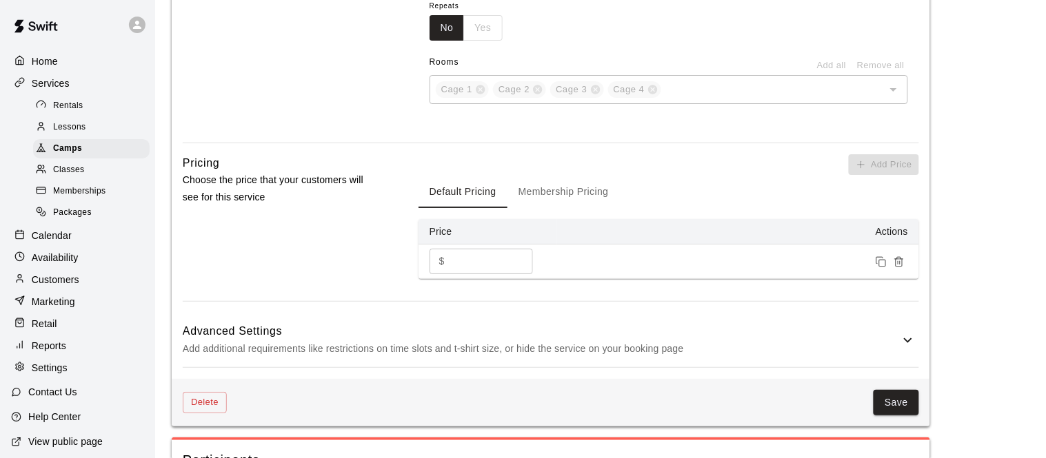
scroll to position [1244, 0]
